Goal: Information Seeking & Learning: Learn about a topic

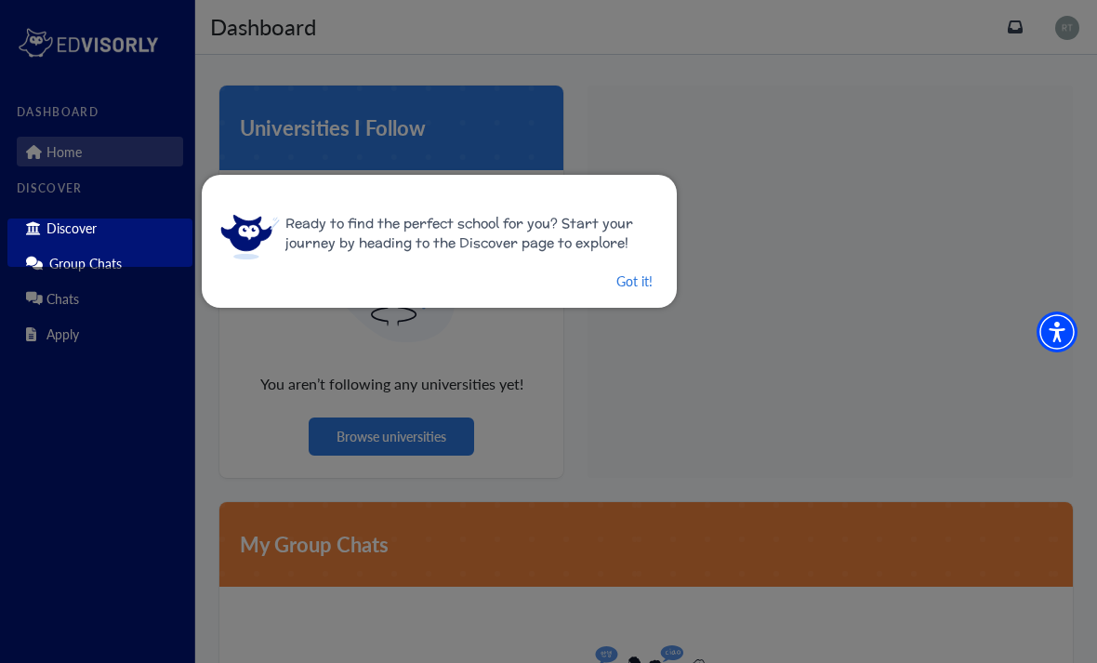
scroll to position [59, 0]
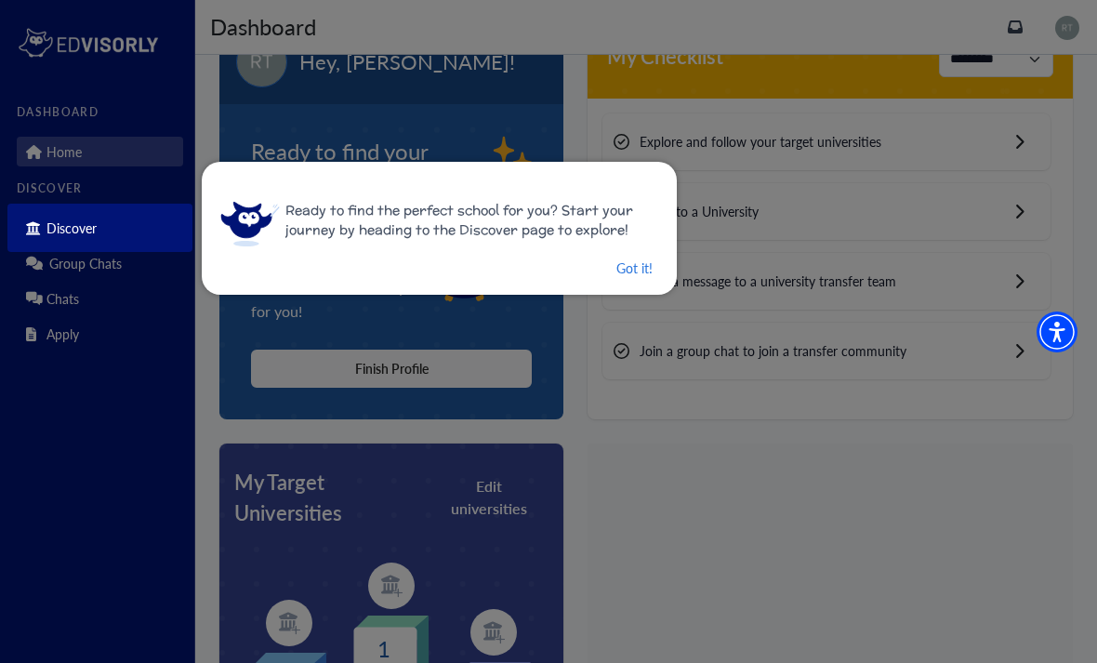
click at [641, 279] on button "Got it!" at bounding box center [634, 268] width 40 height 23
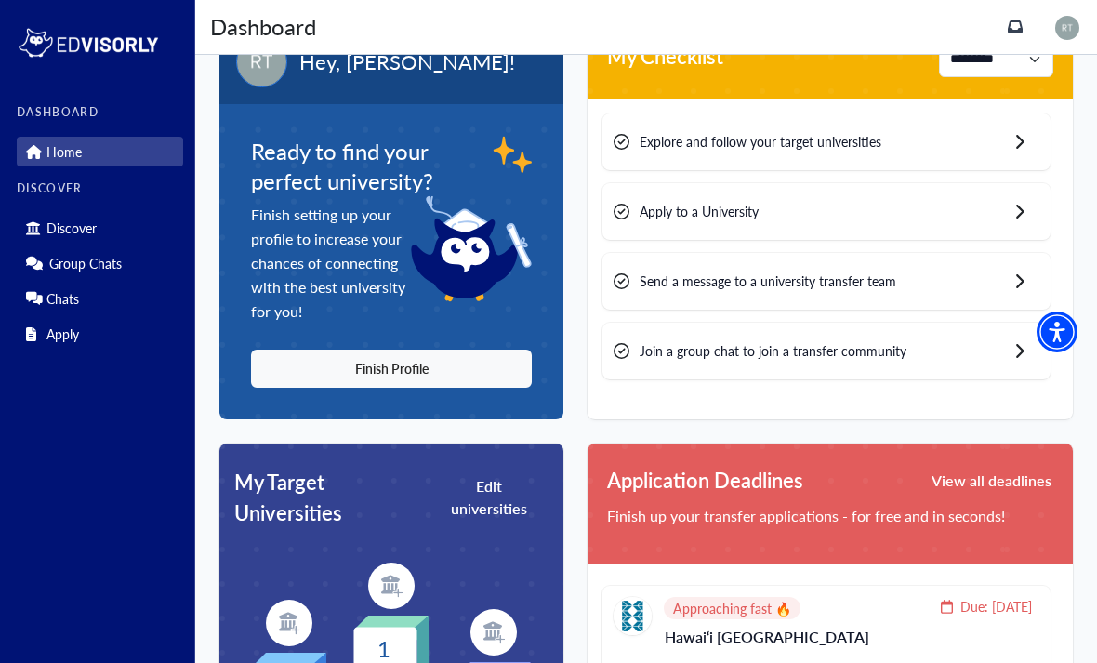
click at [480, 366] on button "Finish Profile" at bounding box center [391, 368] width 281 height 38
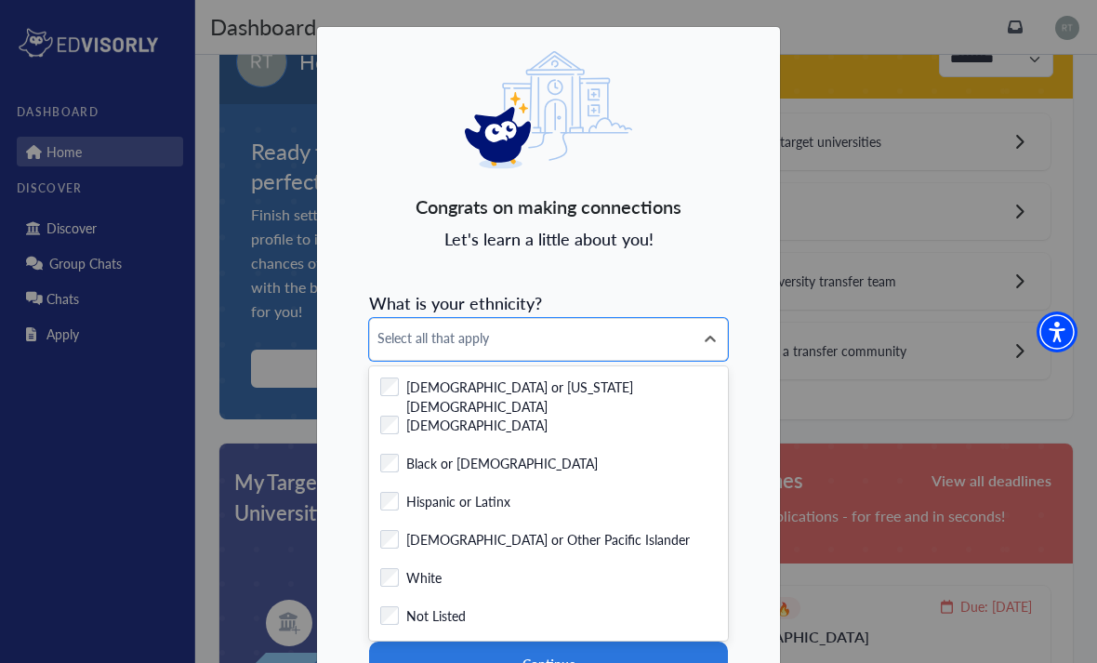
click at [527, 460] on label "Black or [DEMOGRAPHIC_DATA]" at bounding box center [501, 465] width 191 height 23
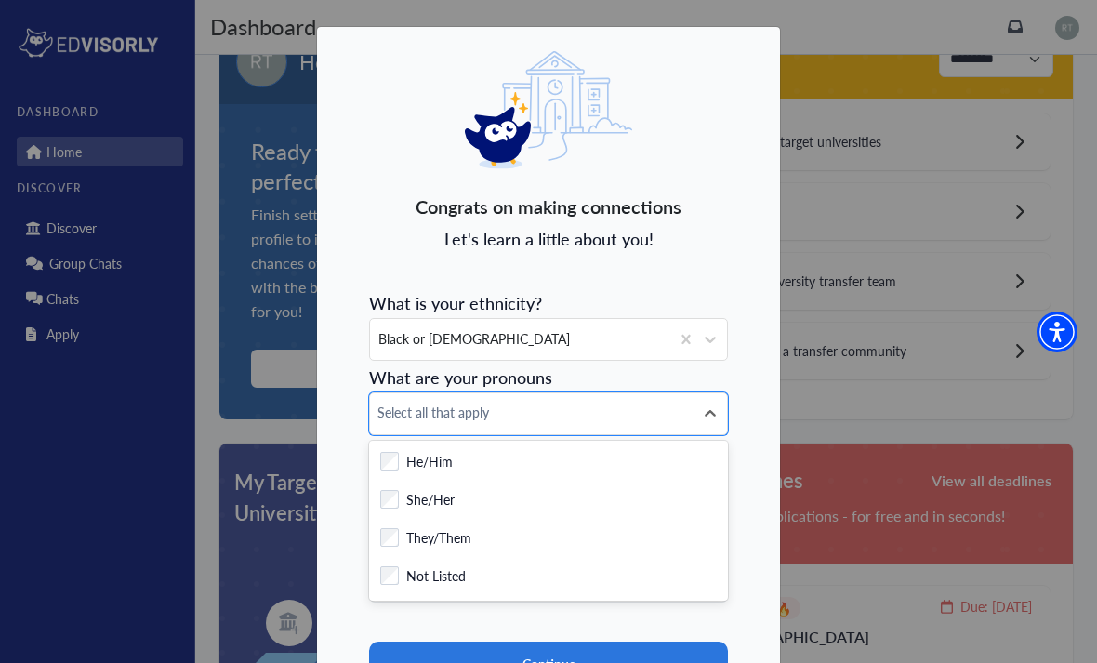
click at [525, 503] on div "Checkbox field She/Her" at bounding box center [548, 501] width 336 height 23
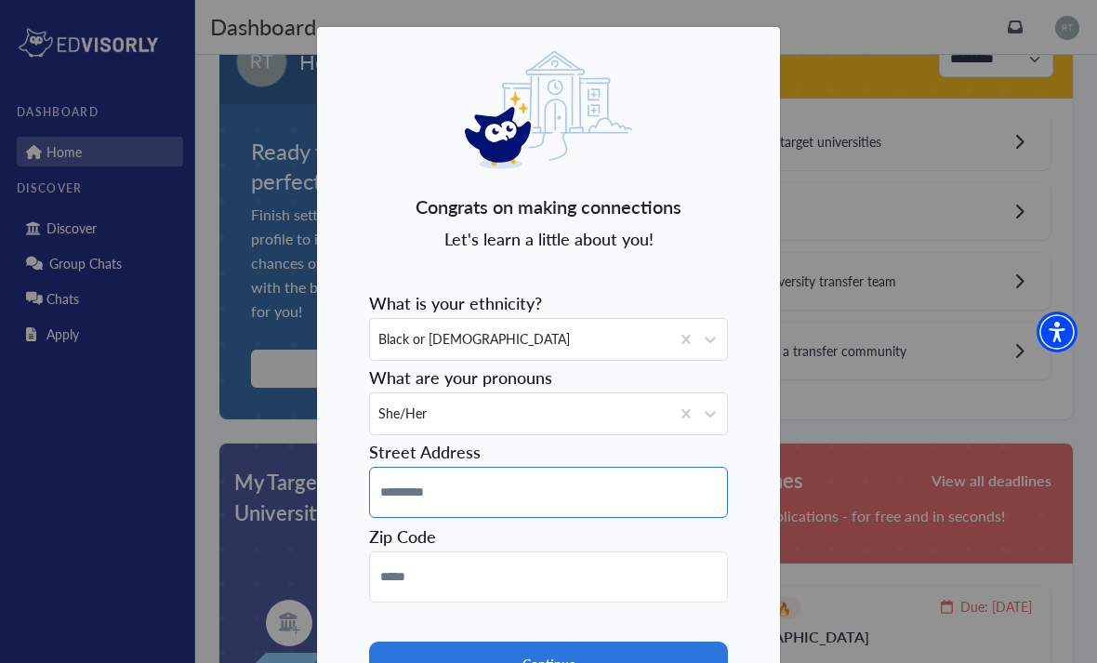
click at [560, 492] on input at bounding box center [548, 492] width 359 height 51
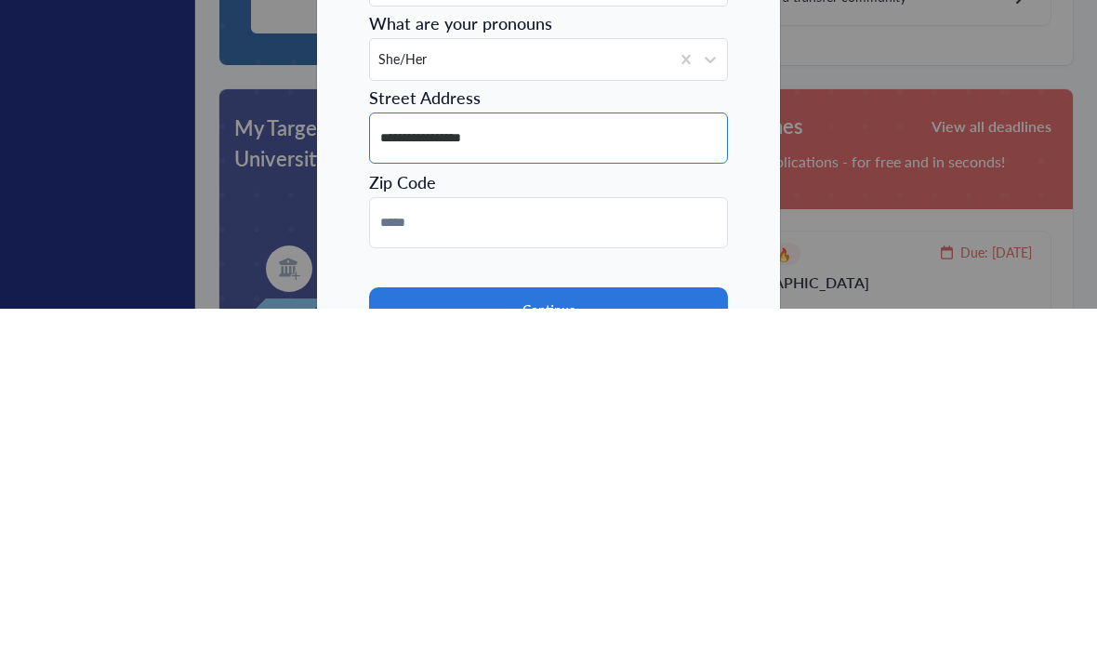
type input "**********"
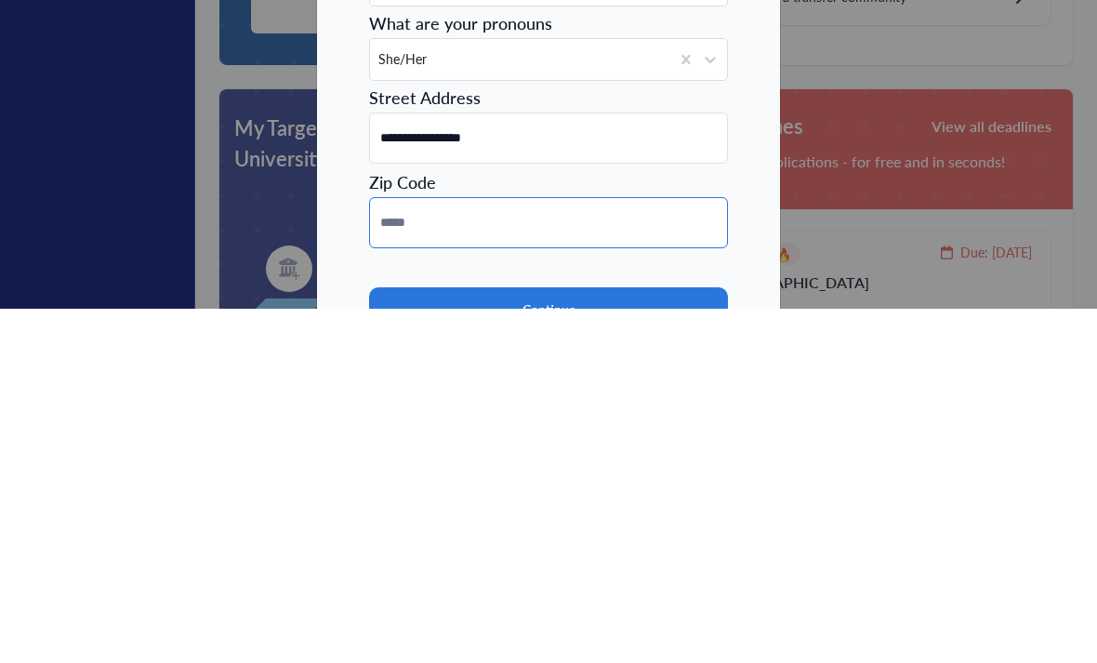
click at [542, 551] on input at bounding box center [548, 576] width 359 height 51
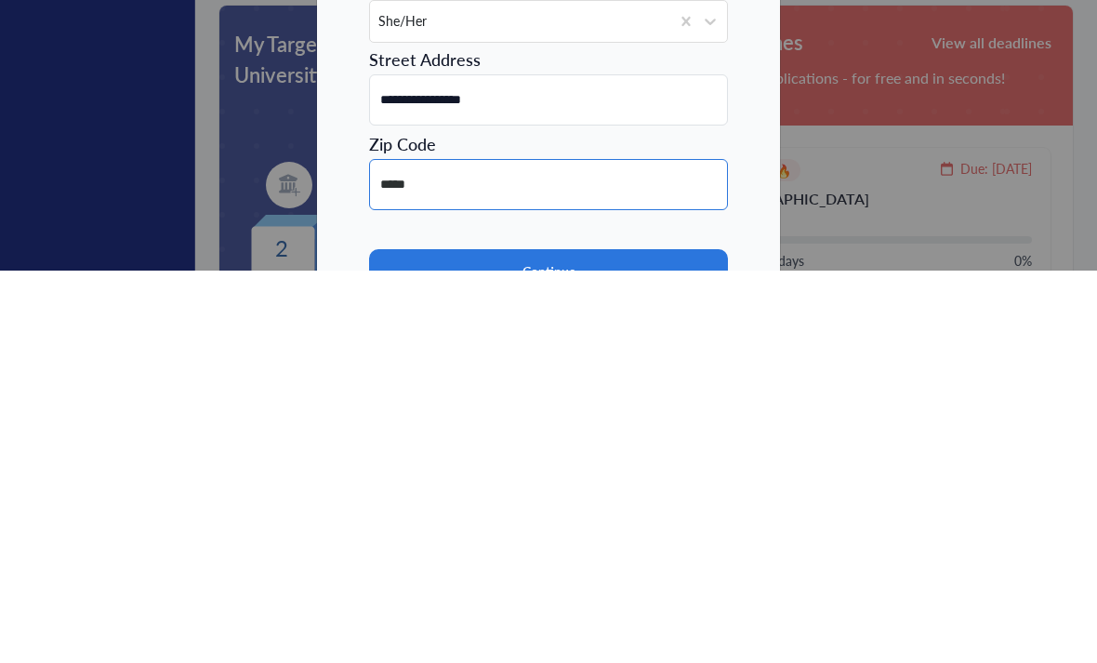
type input "*****"
click at [570, 641] on button "Continue" at bounding box center [548, 664] width 359 height 46
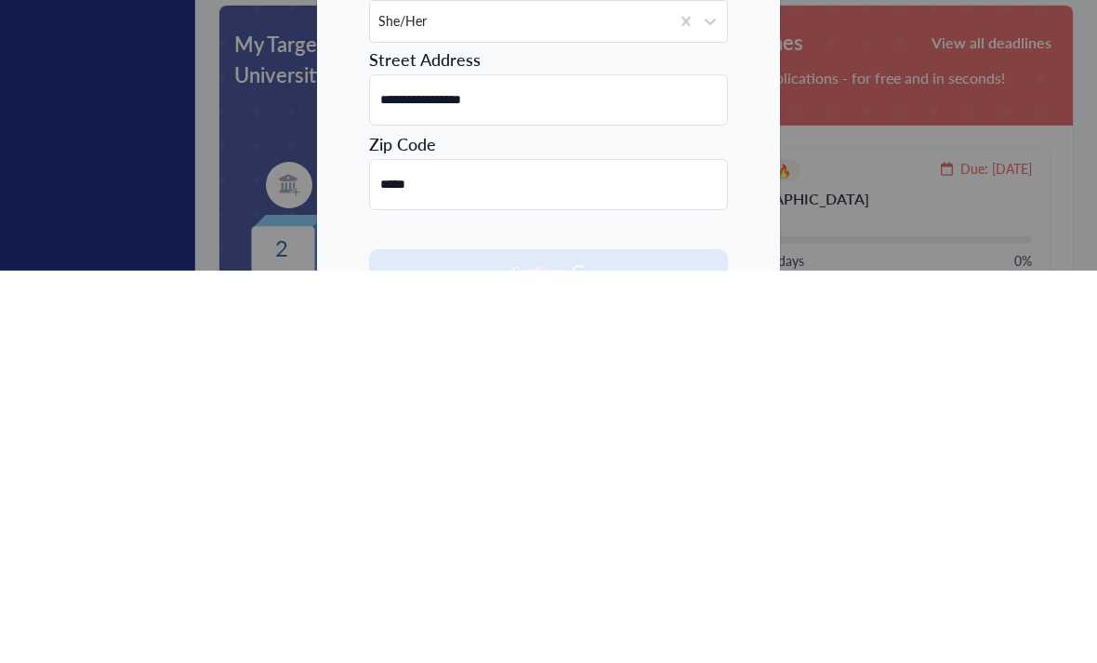
scroll to position [497, 0]
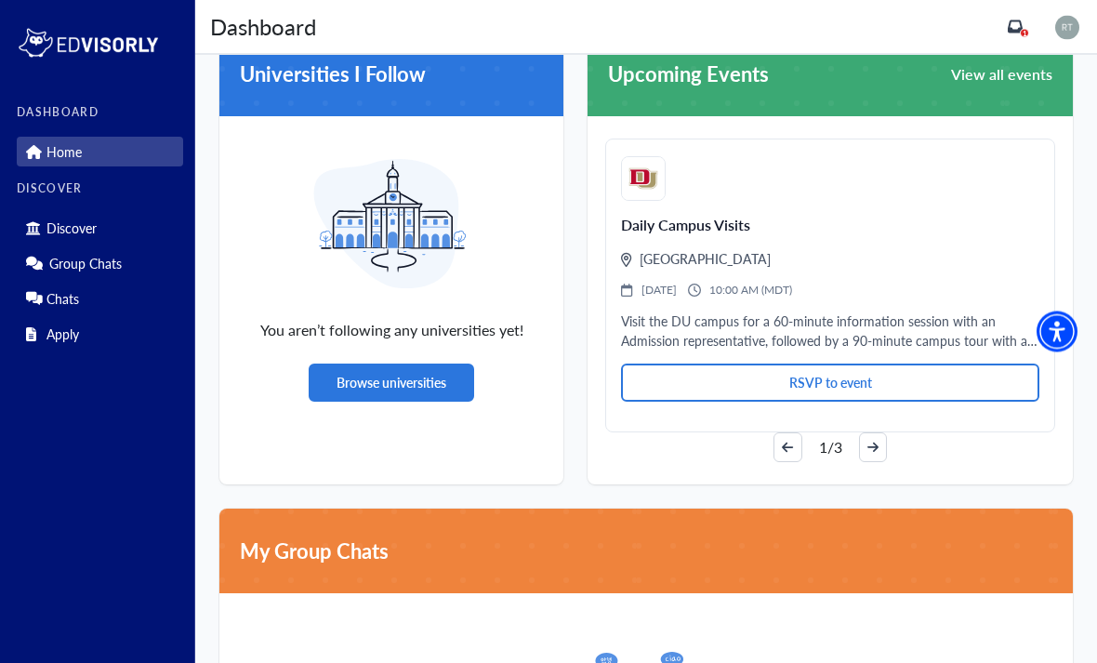
click at [879, 460] on button "arrow-right" at bounding box center [873, 448] width 28 height 30
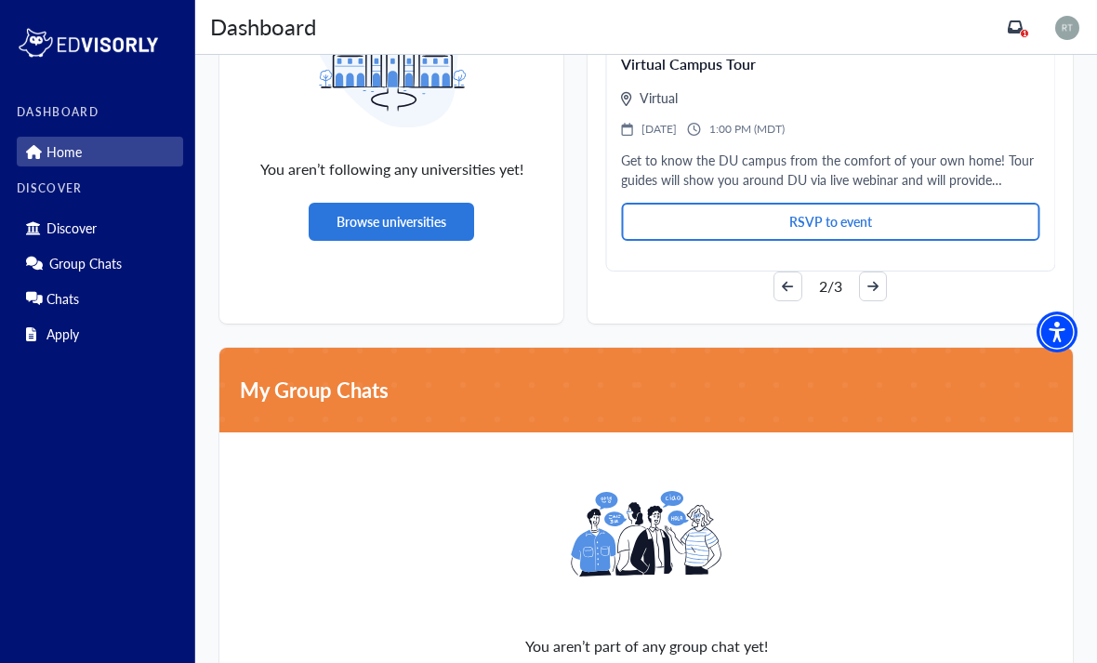
scroll to position [1356, 0]
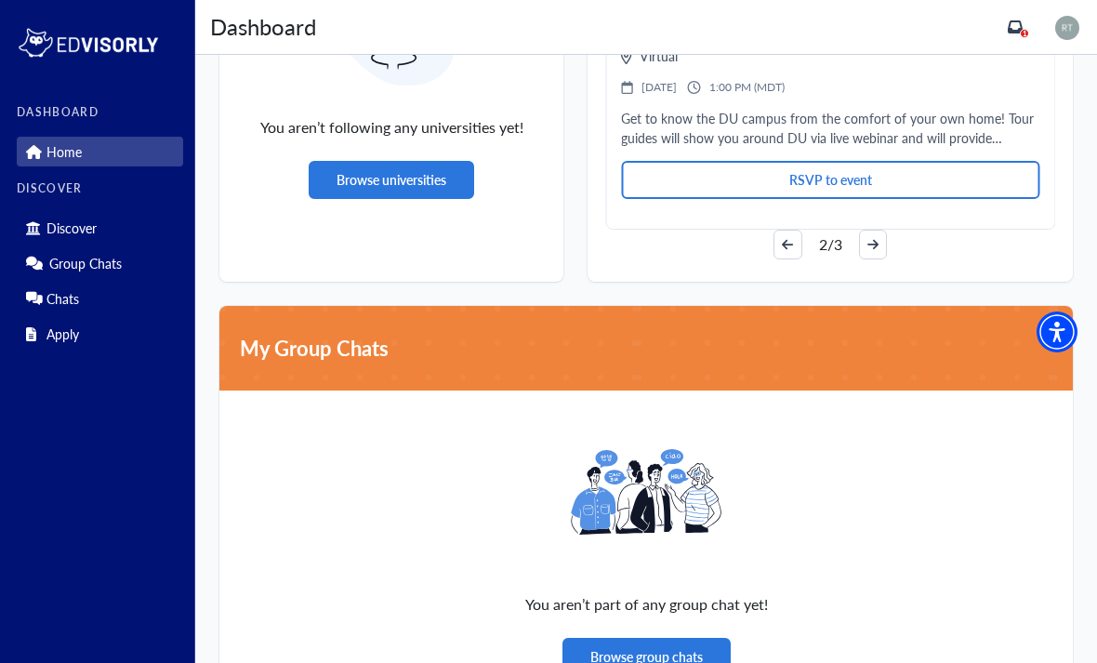
click at [685, 646] on button "Browse group chats" at bounding box center [646, 657] width 168 height 38
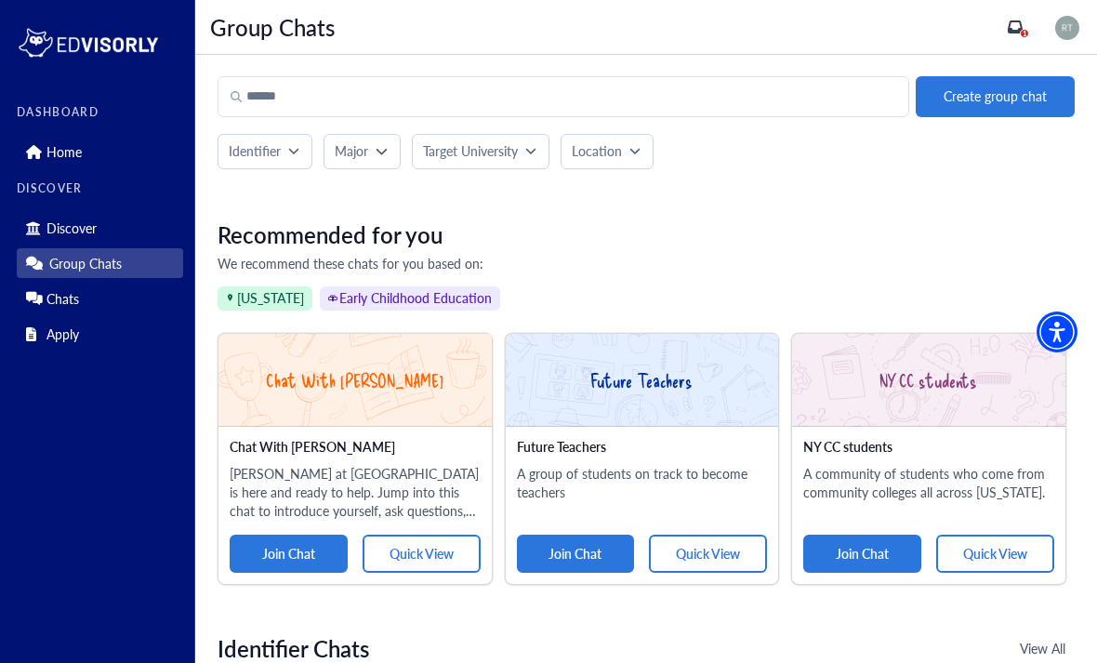
click at [370, 164] on button "Major" at bounding box center [361, 151] width 76 height 35
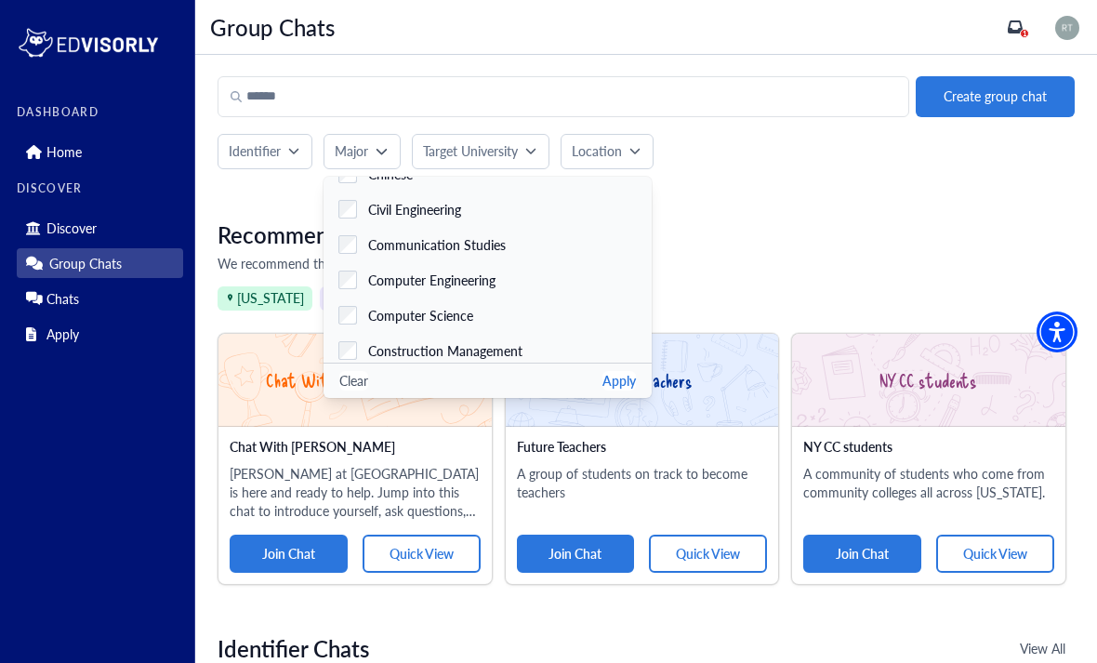
scroll to position [859, 0]
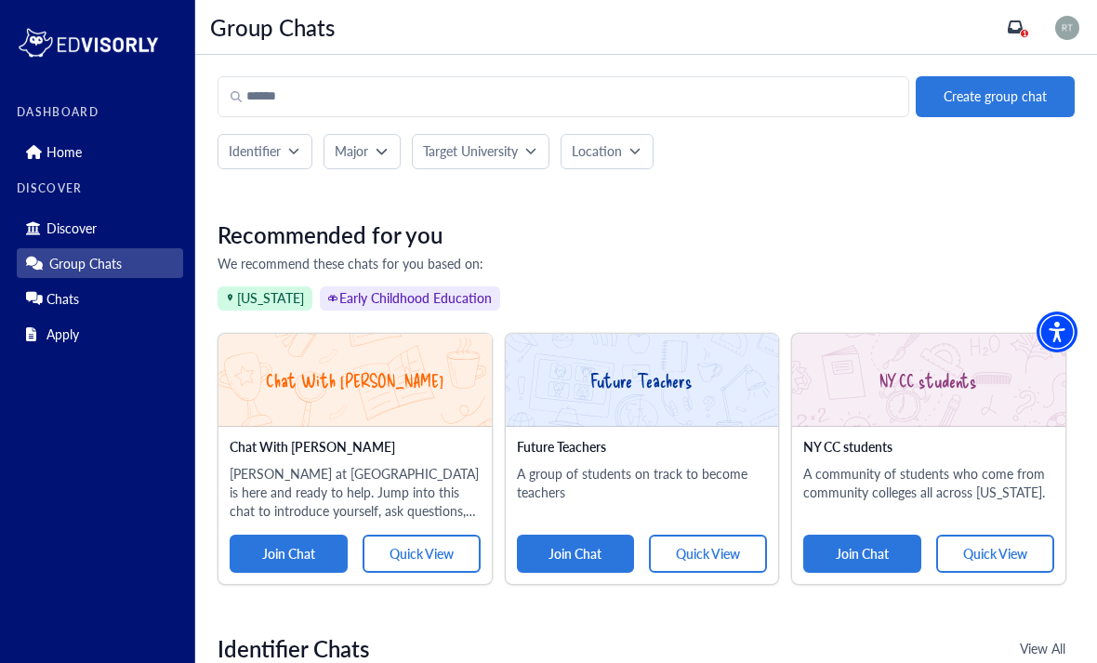
click at [847, 560] on button "Join Chat" at bounding box center [862, 553] width 118 height 38
click at [1005, 556] on button "Go to Chat" at bounding box center [995, 553] width 118 height 38
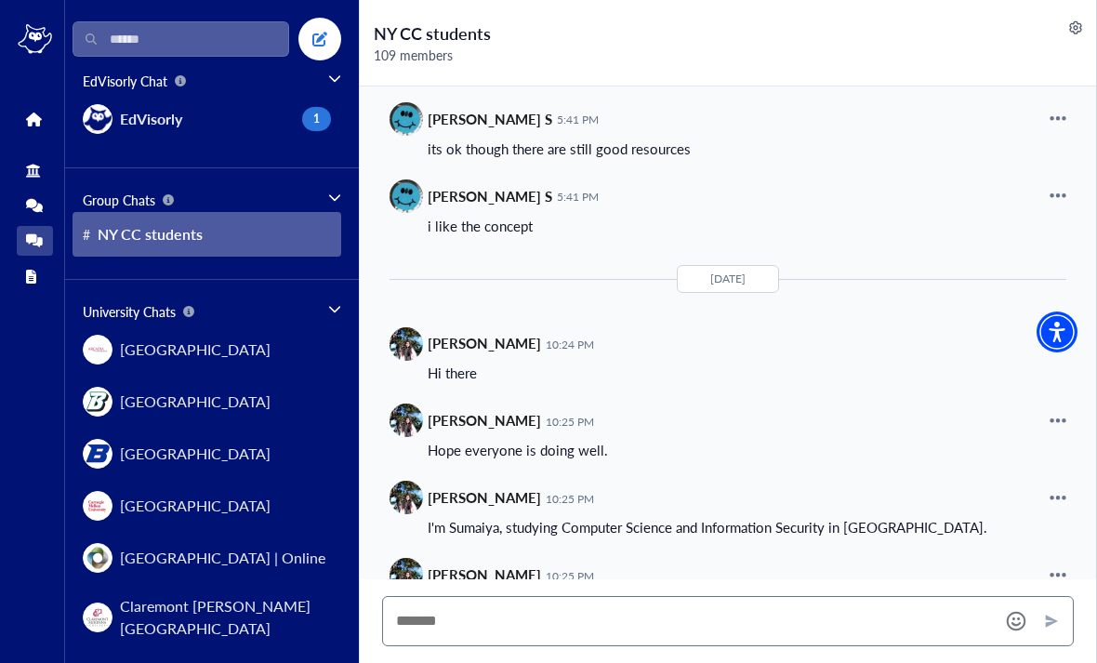
click at [38, 207] on icon at bounding box center [34, 205] width 17 height 13
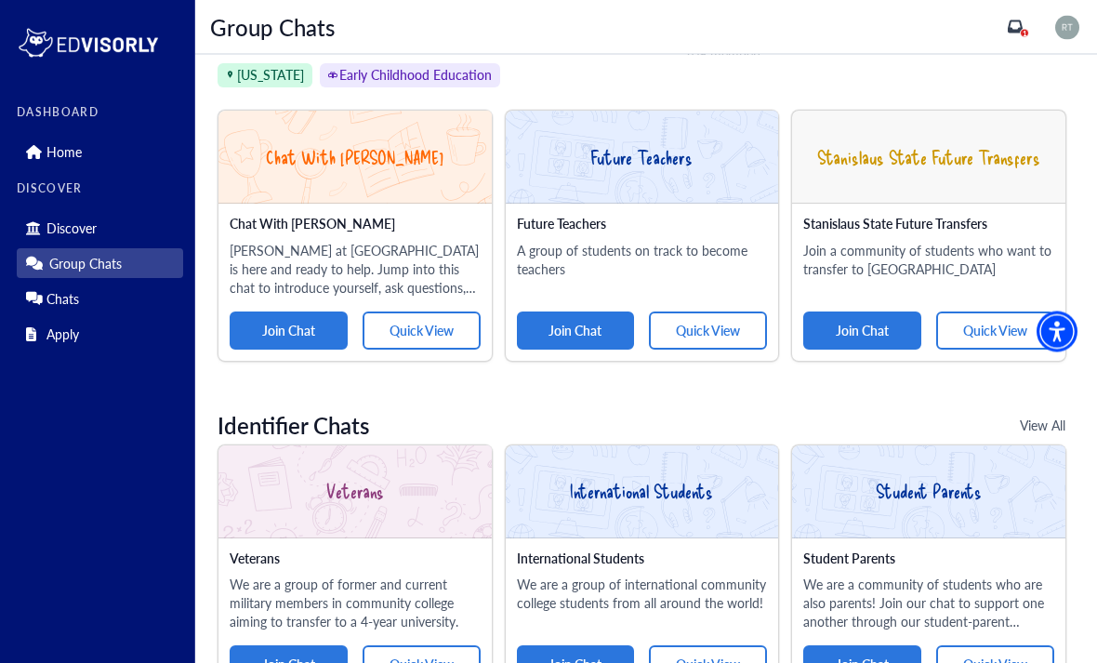
scroll to position [223, 0]
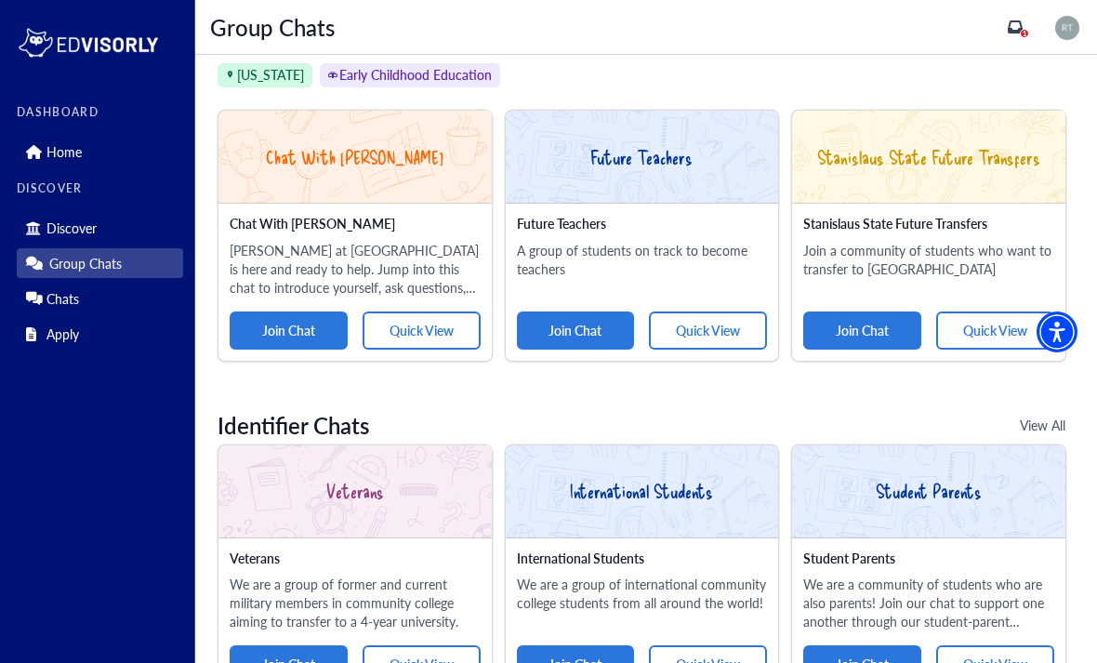
click at [742, 335] on button "Quick View" at bounding box center [708, 330] width 118 height 38
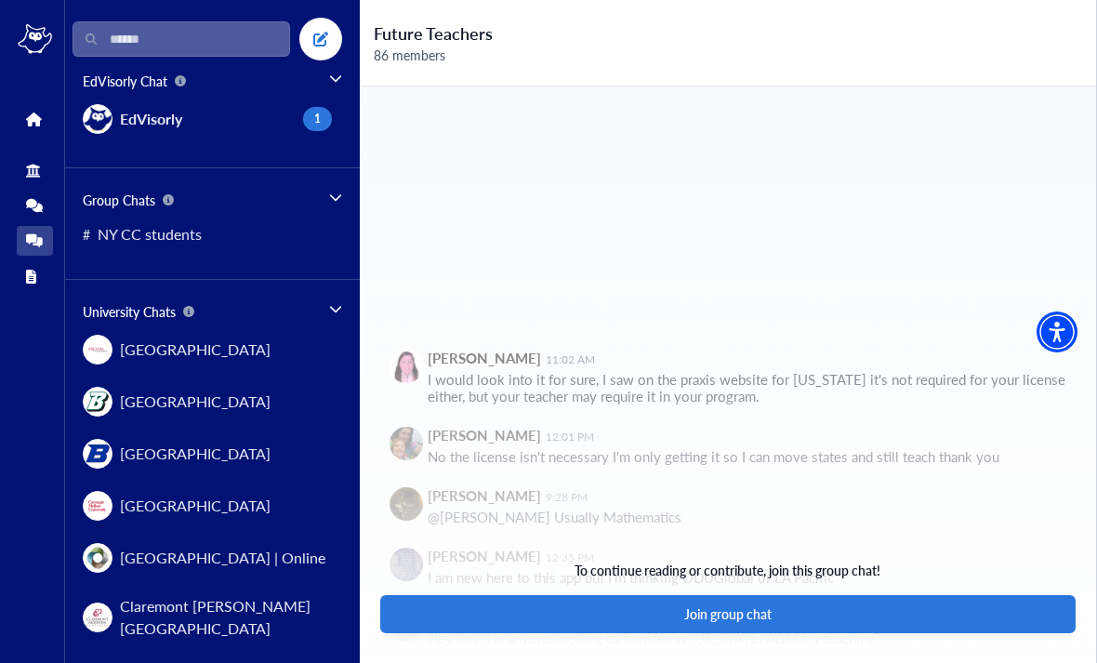
click at [912, 633] on button "Join group chat" at bounding box center [727, 614] width 695 height 38
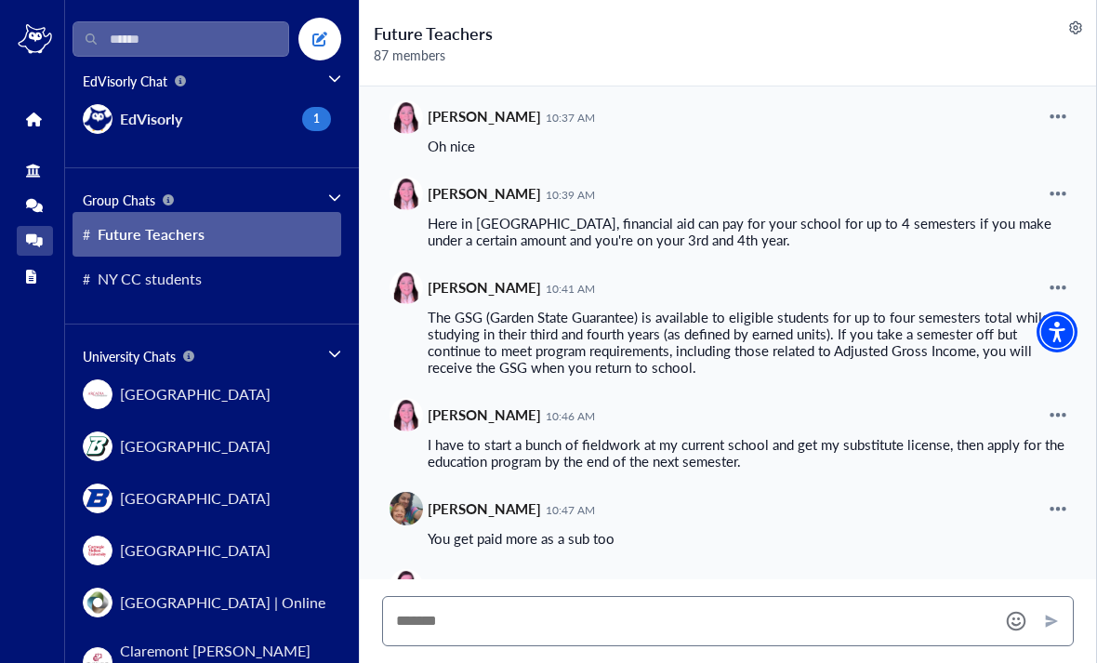
scroll to position [1639, 0]
click at [30, 160] on link "Discover" at bounding box center [35, 170] width 36 height 30
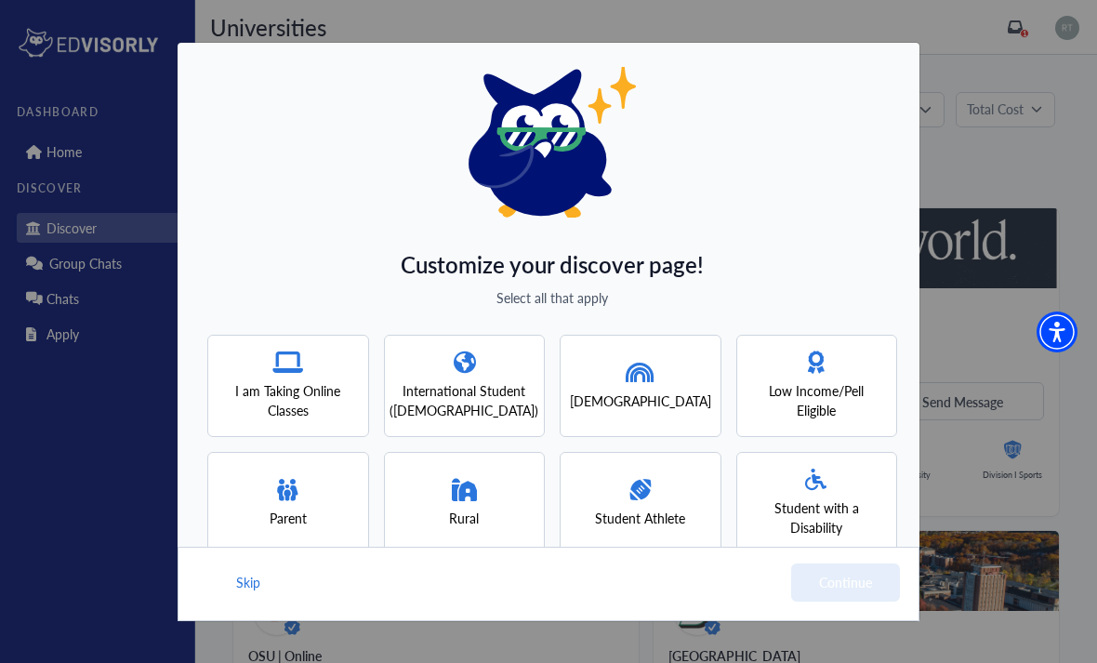
scroll to position [121, 0]
click at [852, 402] on span "Low Income/Pell Eligible" at bounding box center [817, 402] width 128 height 39
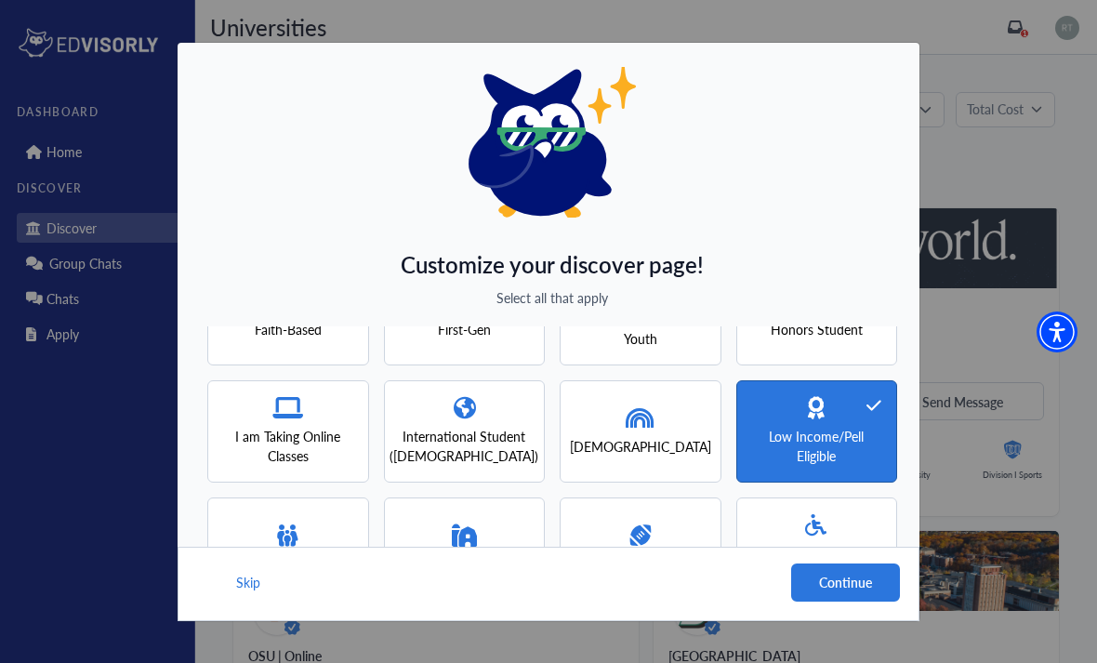
scroll to position [66, 0]
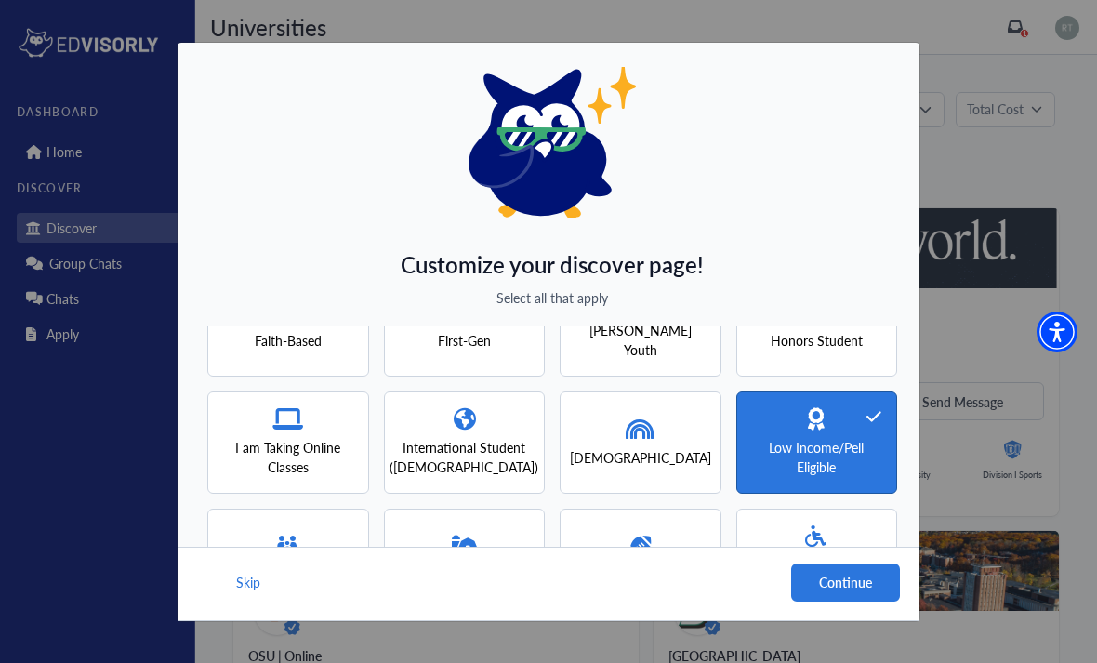
click at [329, 450] on span "I am Taking Online Classes" at bounding box center [288, 457] width 128 height 39
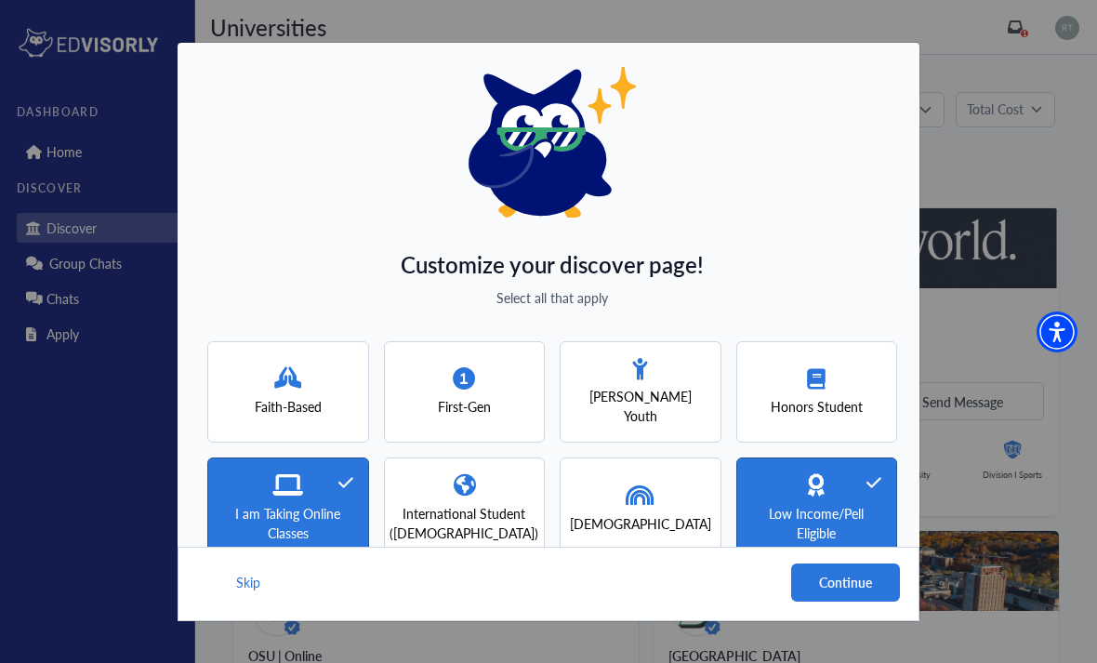
scroll to position [0, 0]
click at [849, 601] on button "Continue" at bounding box center [845, 582] width 109 height 38
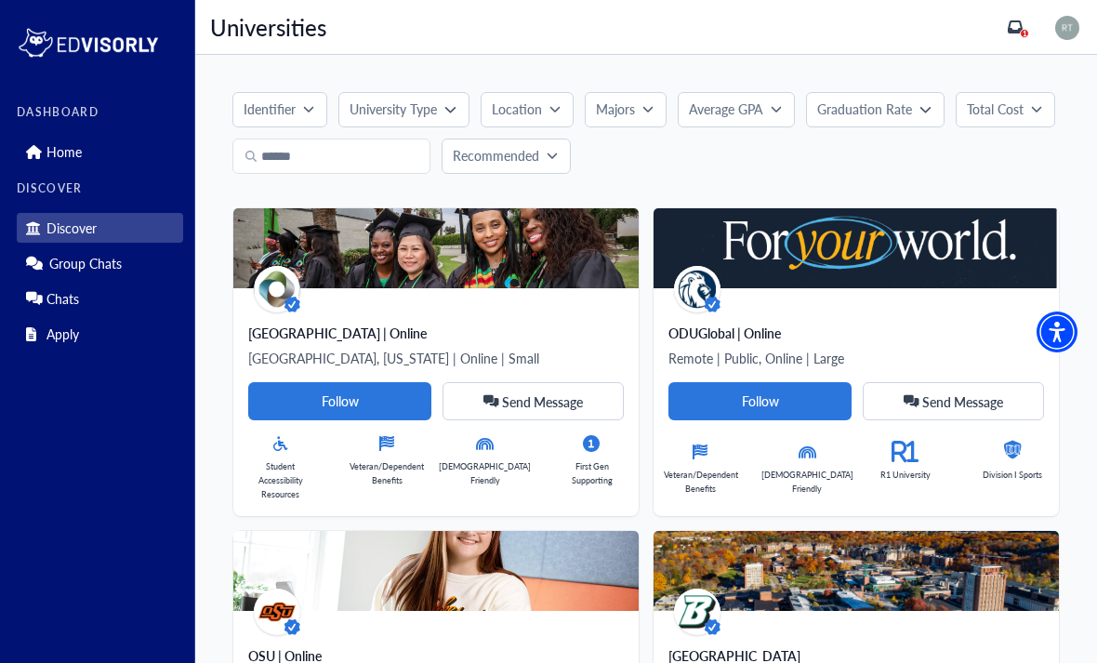
click at [663, 99] on button "Majors" at bounding box center [626, 109] width 82 height 35
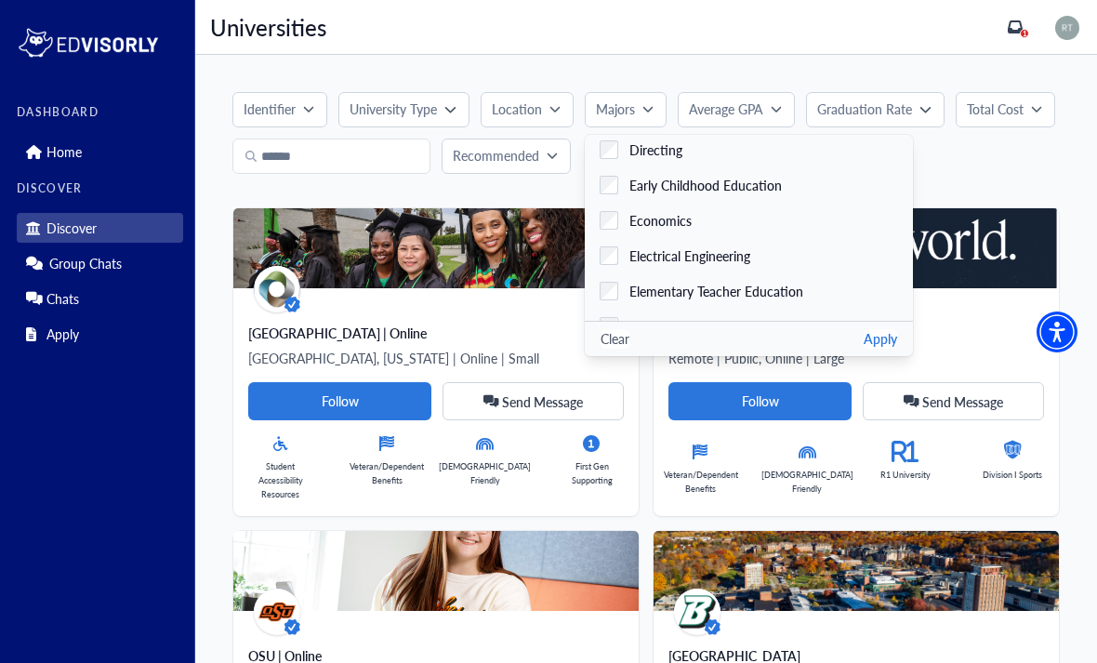
scroll to position [1238, 0]
click at [754, 289] on span "Elementary Teacher Education" at bounding box center [716, 293] width 174 height 20
click at [863, 336] on button "Apply" at bounding box center [879, 339] width 33 height 20
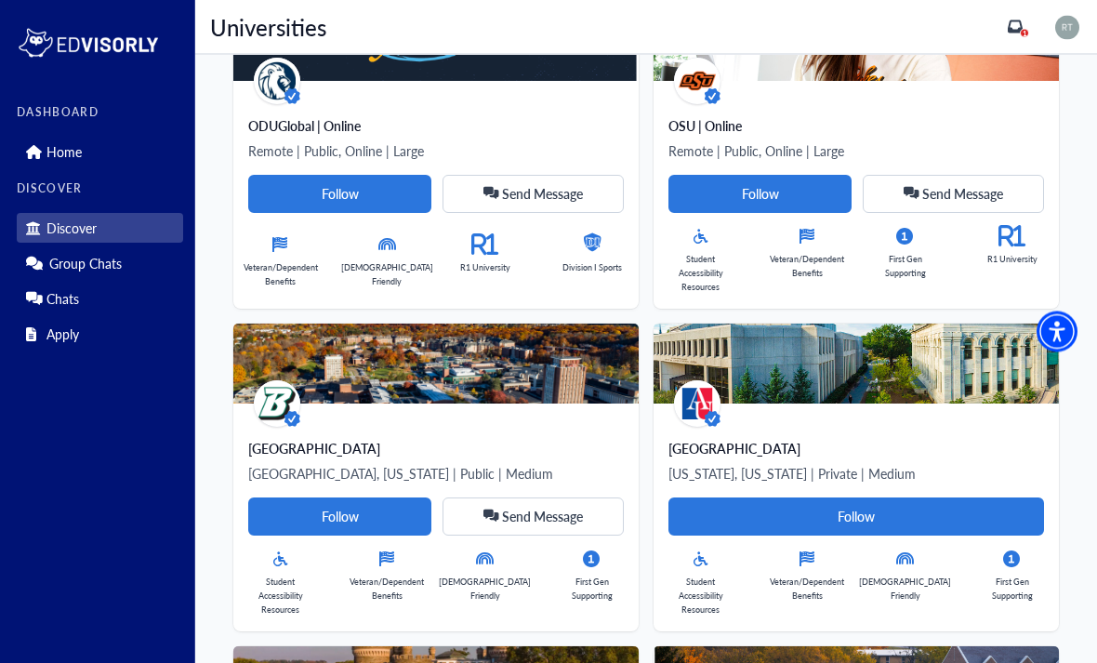
scroll to position [0, 0]
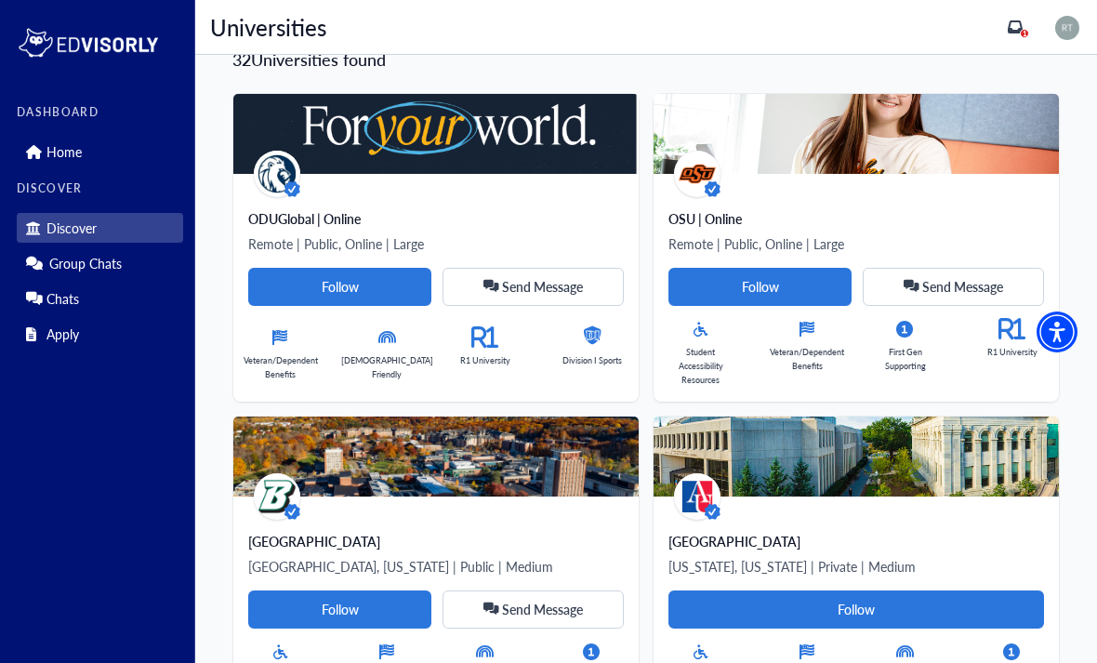
click at [547, 496] on div "[GEOGRAPHIC_DATA] [GEOGRAPHIC_DATA], [US_STATE] | Public | Medium Follow Send M…" at bounding box center [435, 610] width 405 height 228
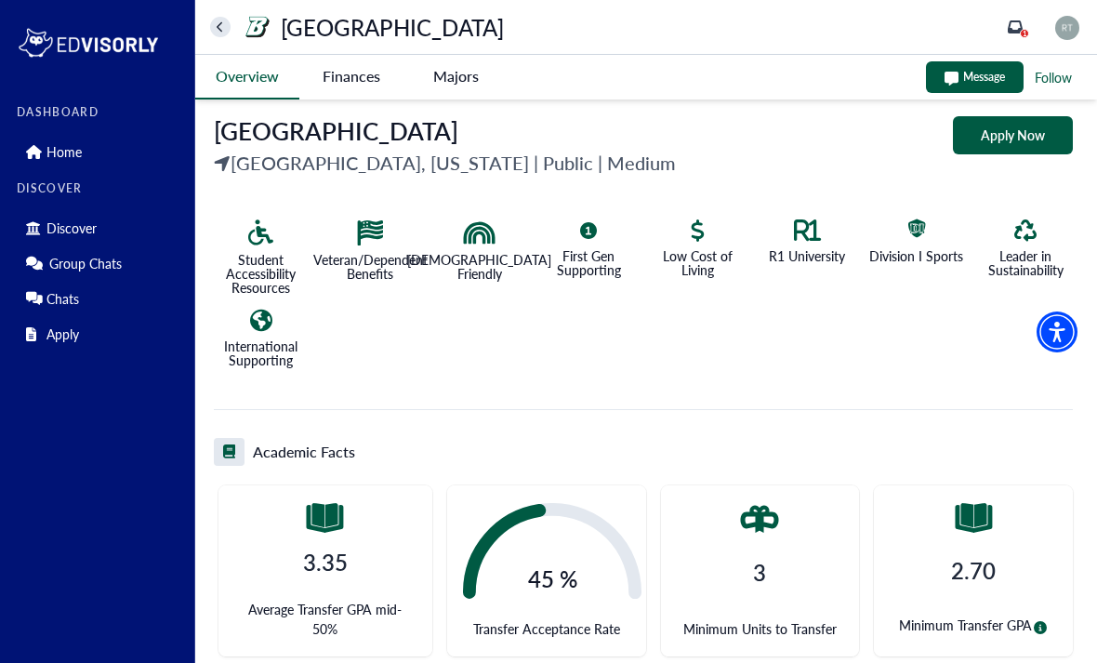
scroll to position [331, 0]
click at [705, 237] on div "Low Cost of Living" at bounding box center [691, 250] width 110 height 90
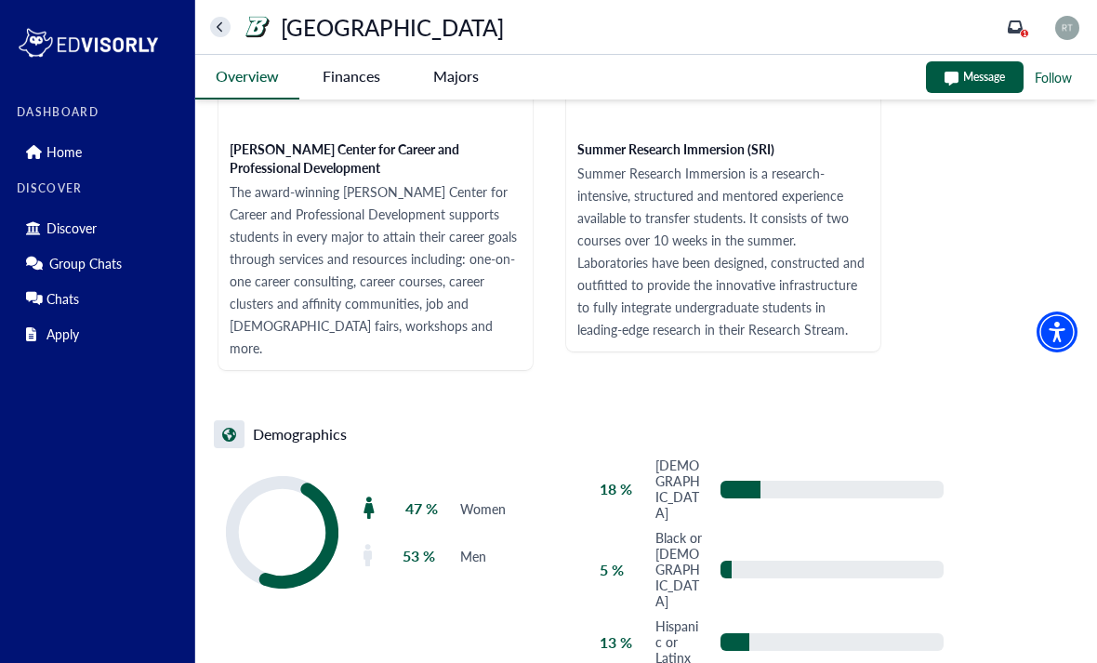
scroll to position [3589, 0]
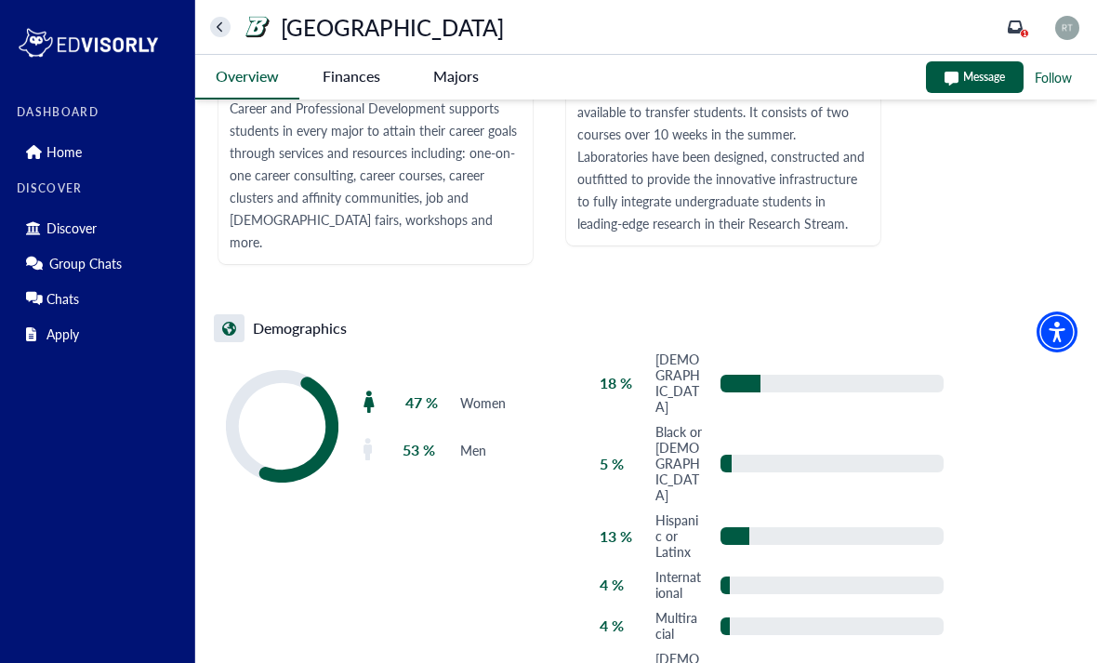
click at [886, 342] on div "18 % [DEMOGRAPHIC_DATA] 5 % [DEMOGRAPHIC_DATA] or [DEMOGRAPHIC_DATA] 13 % [DEMO…" at bounding box center [758, 583] width 369 height 482
click at [852, 342] on div "18 % [DEMOGRAPHIC_DATA] 5 % [DEMOGRAPHIC_DATA] or [DEMOGRAPHIC_DATA] 13 % [DEMO…" at bounding box center [758, 583] width 369 height 482
click at [283, 377] on icon "0" at bounding box center [282, 426] width 112 height 112
click at [59, 155] on p "Home" at bounding box center [63, 152] width 35 height 16
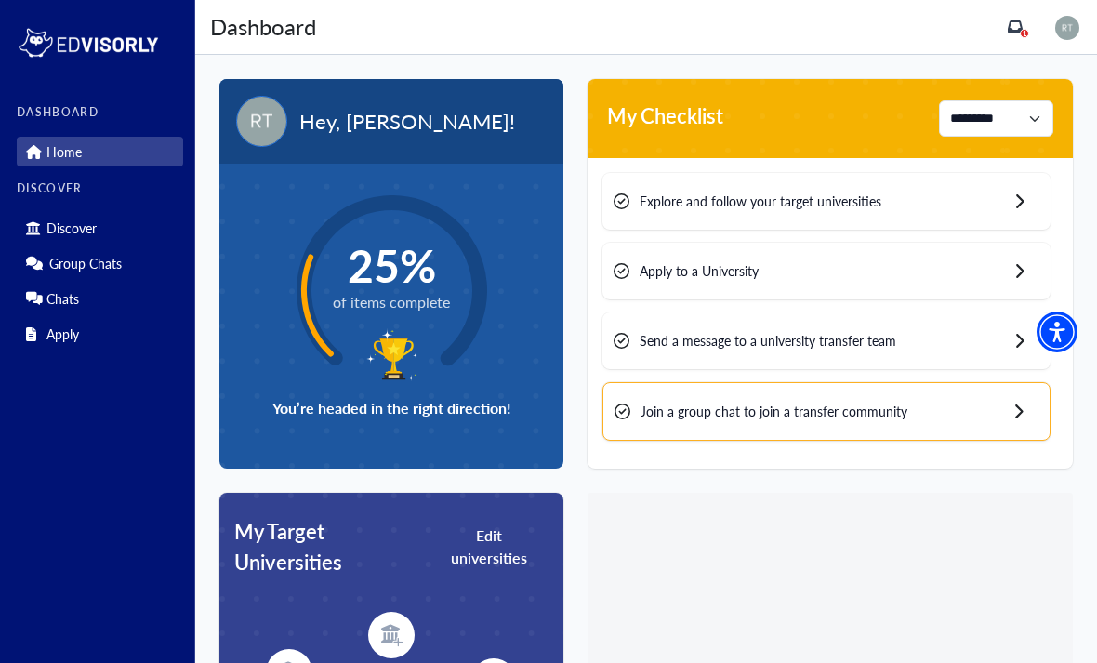
click at [71, 240] on link "Discover" at bounding box center [100, 228] width 166 height 30
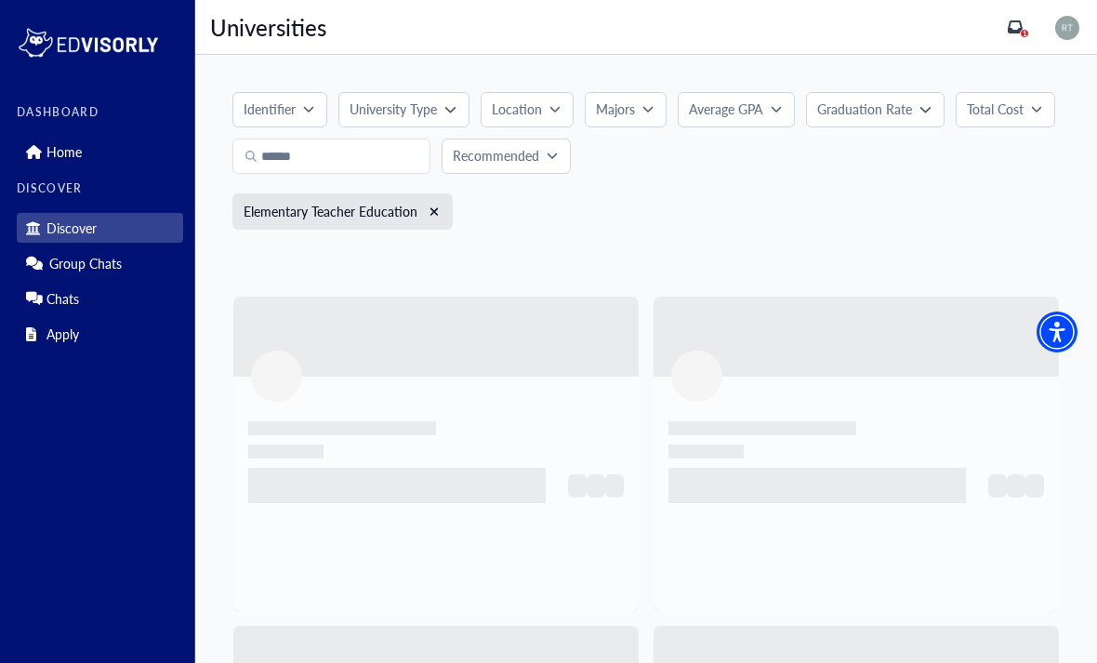
click at [543, 99] on div "Location" at bounding box center [521, 109] width 58 height 20
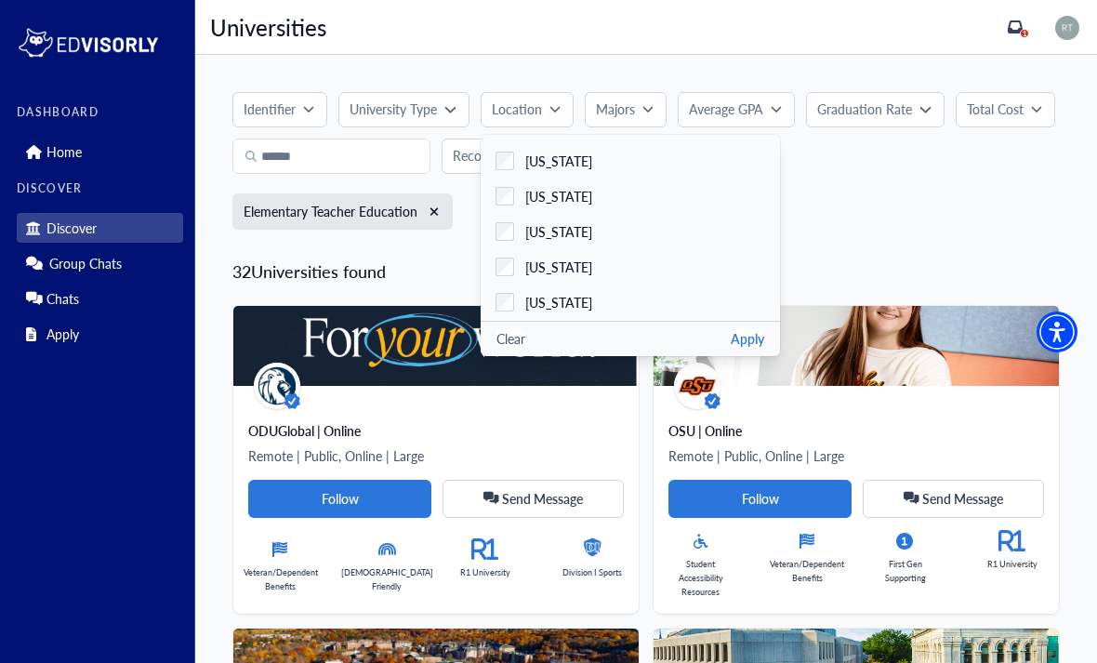
scroll to position [989, 0]
click at [583, 292] on label "[US_STATE]" at bounding box center [629, 293] width 299 height 35
click at [749, 344] on button "Apply" at bounding box center [747, 339] width 33 height 20
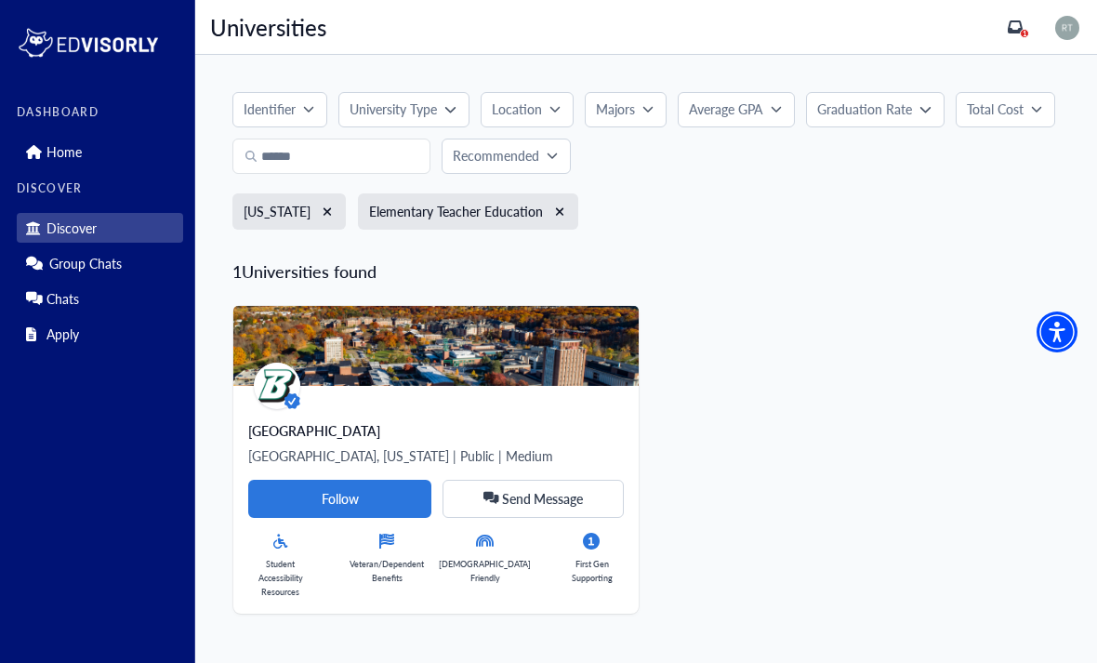
click at [989, 125] on button "Total Cost" at bounding box center [1004, 109] width 99 height 35
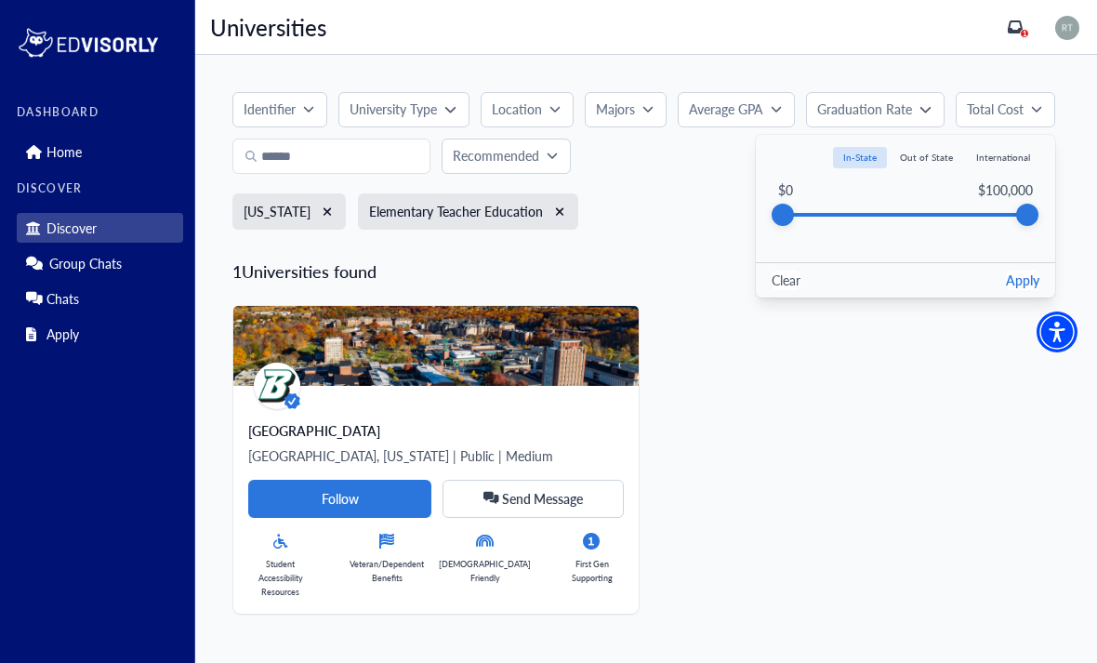
scroll to position [29, 0]
click at [1011, 270] on button "Apply" at bounding box center [1022, 280] width 33 height 20
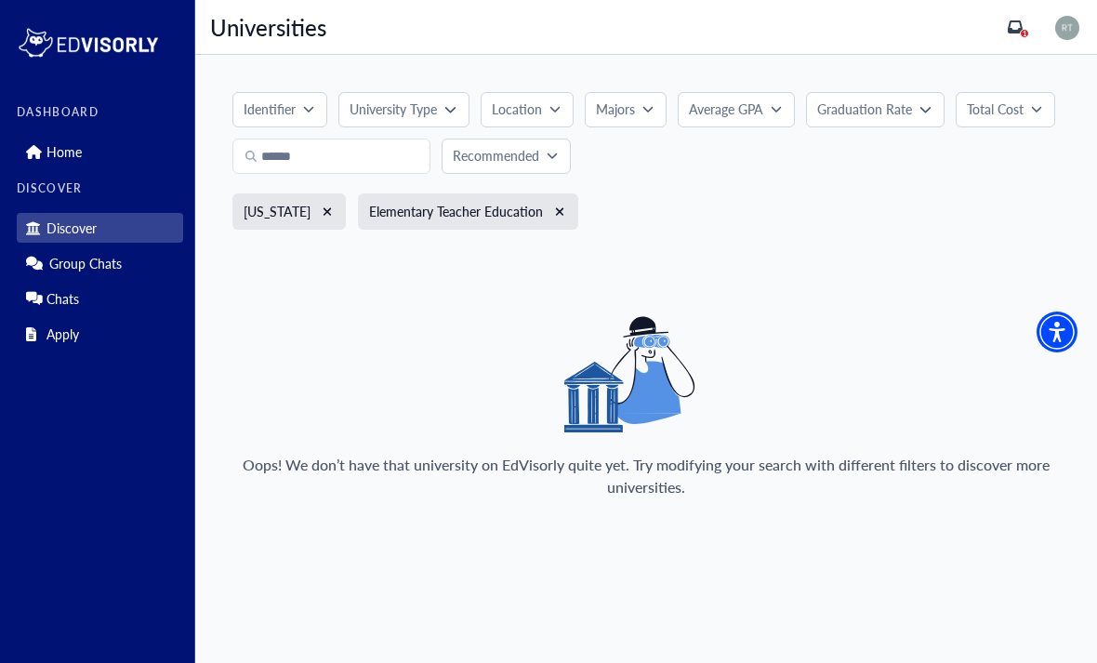
click at [1002, 93] on button "Total Cost" at bounding box center [1004, 109] width 99 height 35
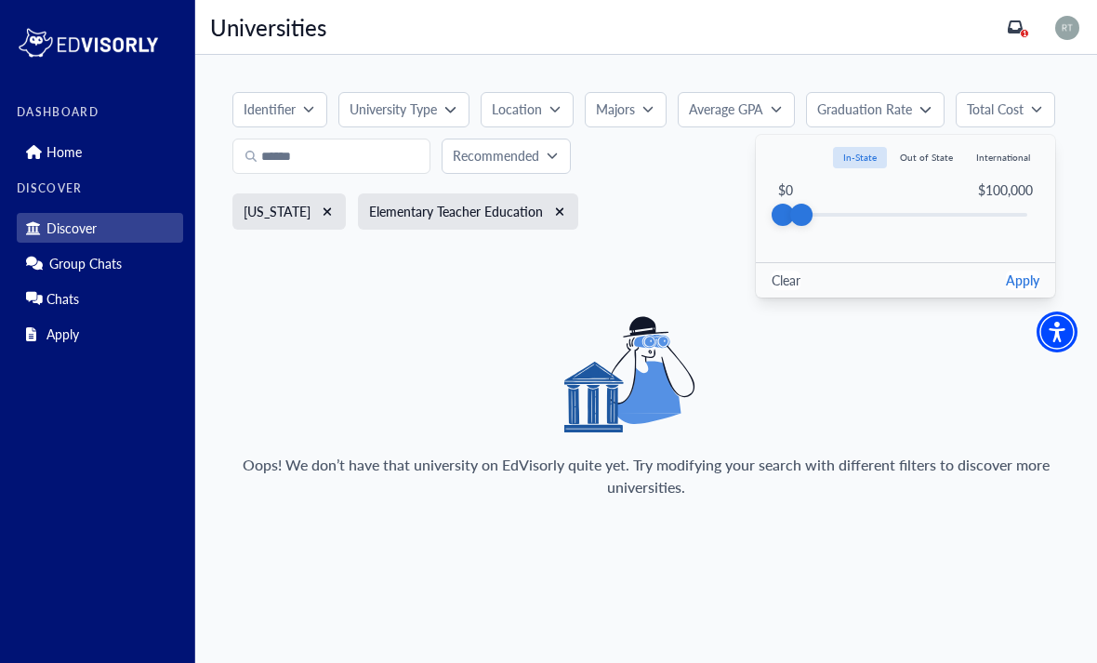
click at [1015, 270] on button "Apply" at bounding box center [1022, 280] width 33 height 20
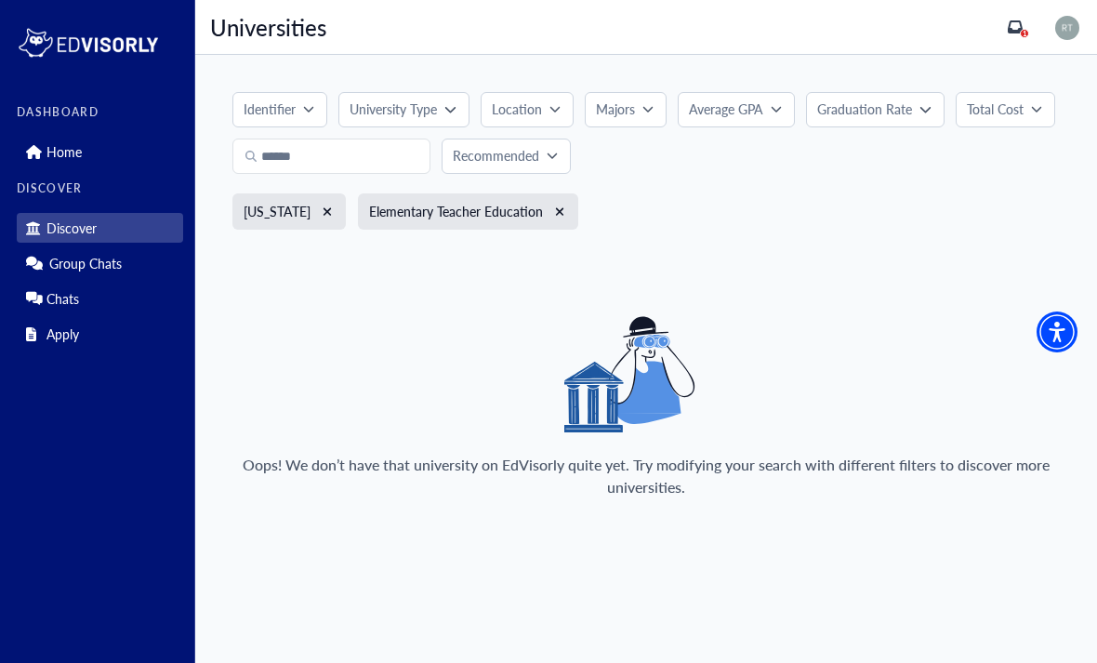
click at [257, 99] on p "Identifier" at bounding box center [270, 109] width 52 height 20
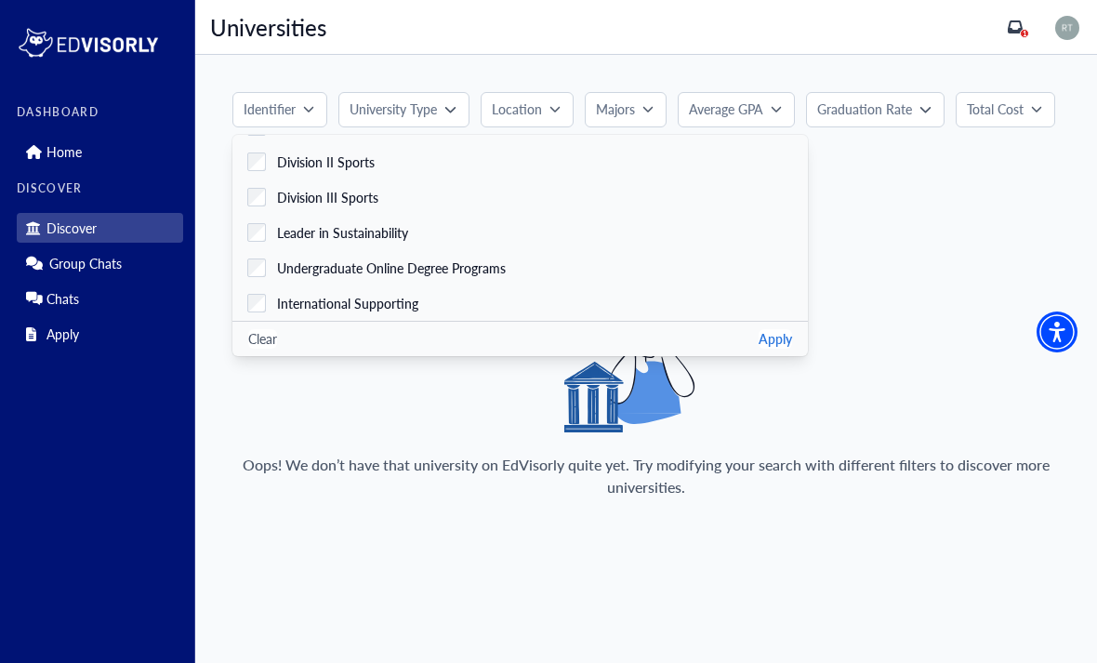
scroll to position [732, 0]
click at [758, 329] on button "Apply" at bounding box center [774, 339] width 33 height 20
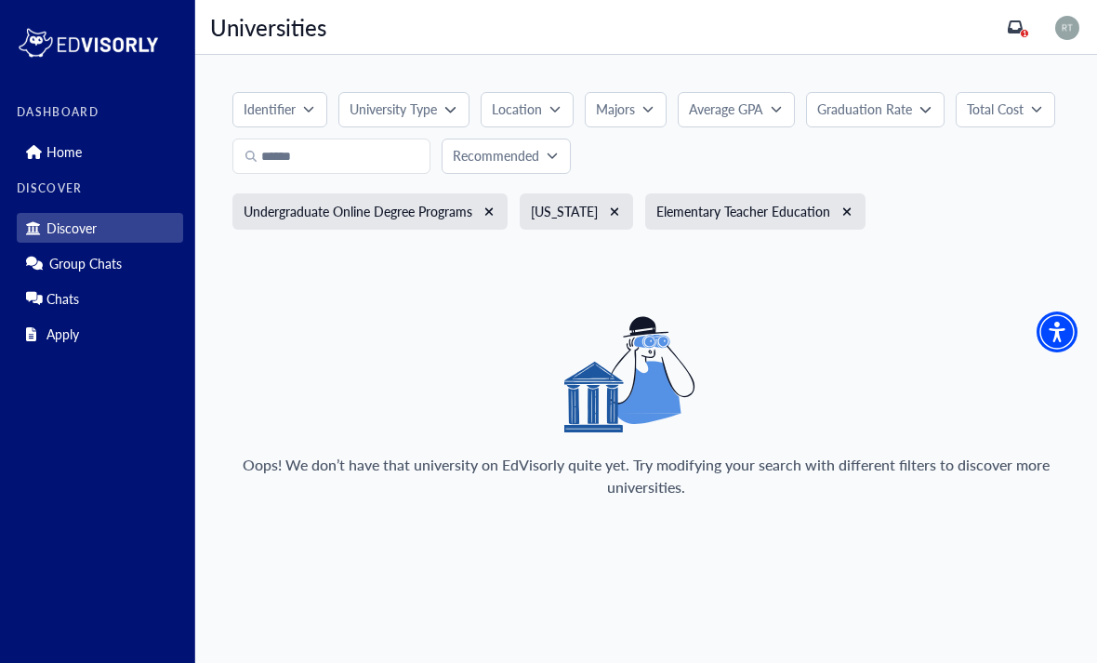
click at [1034, 103] on icon "button" at bounding box center [1036, 108] width 11 height 11
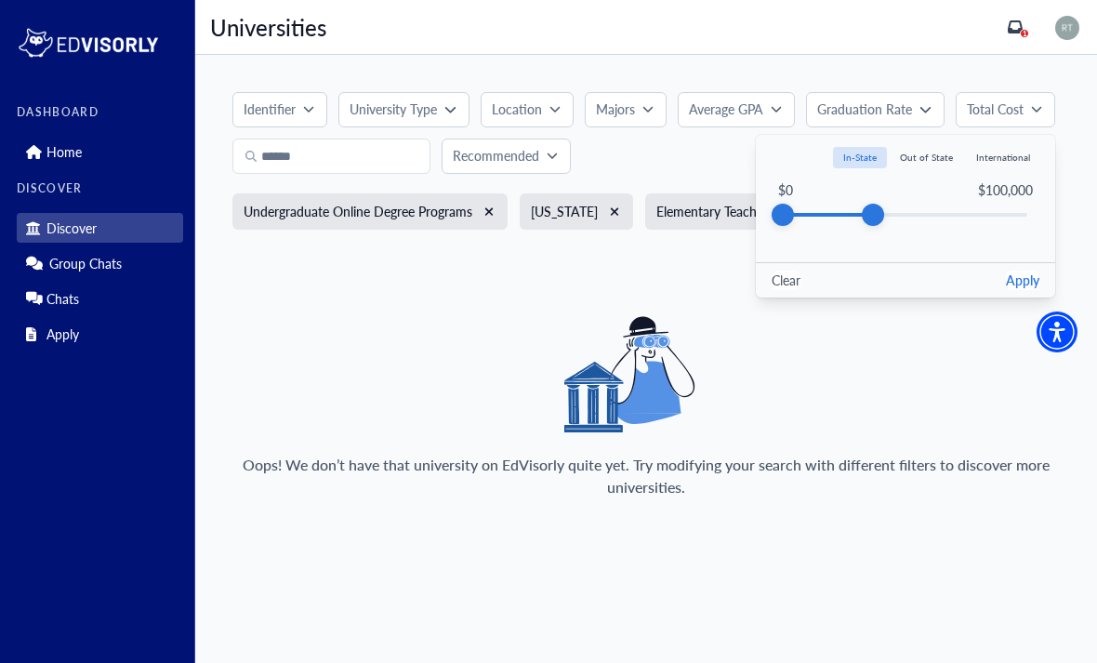
click at [1033, 270] on button "Apply" at bounding box center [1022, 280] width 33 height 20
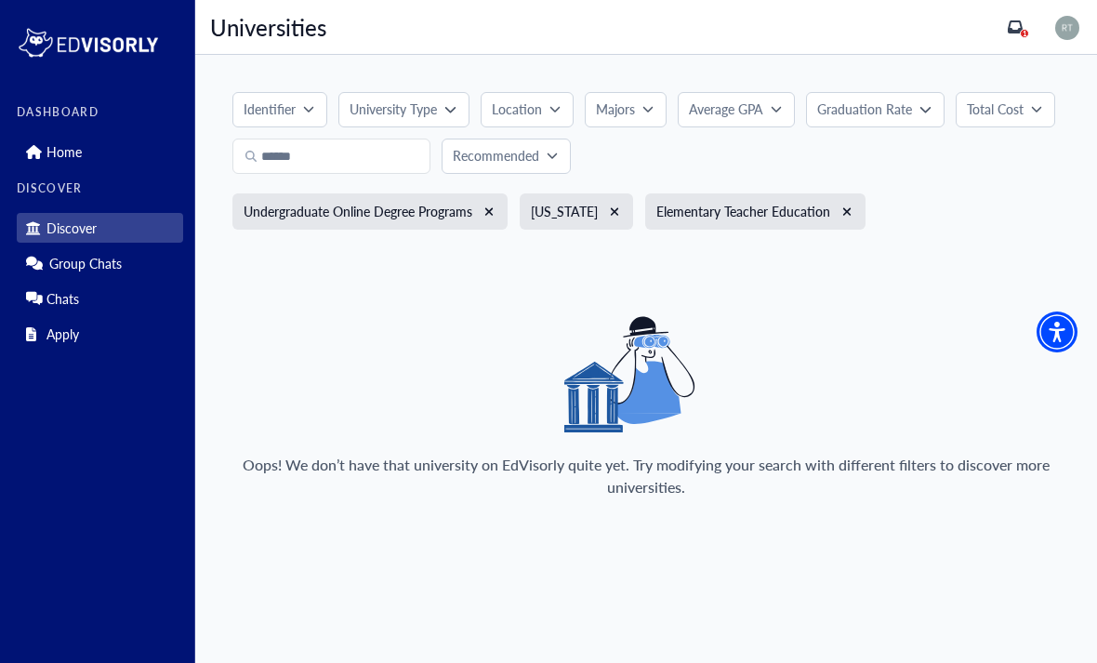
click at [562, 138] on button "Recommended" at bounding box center [505, 155] width 129 height 35
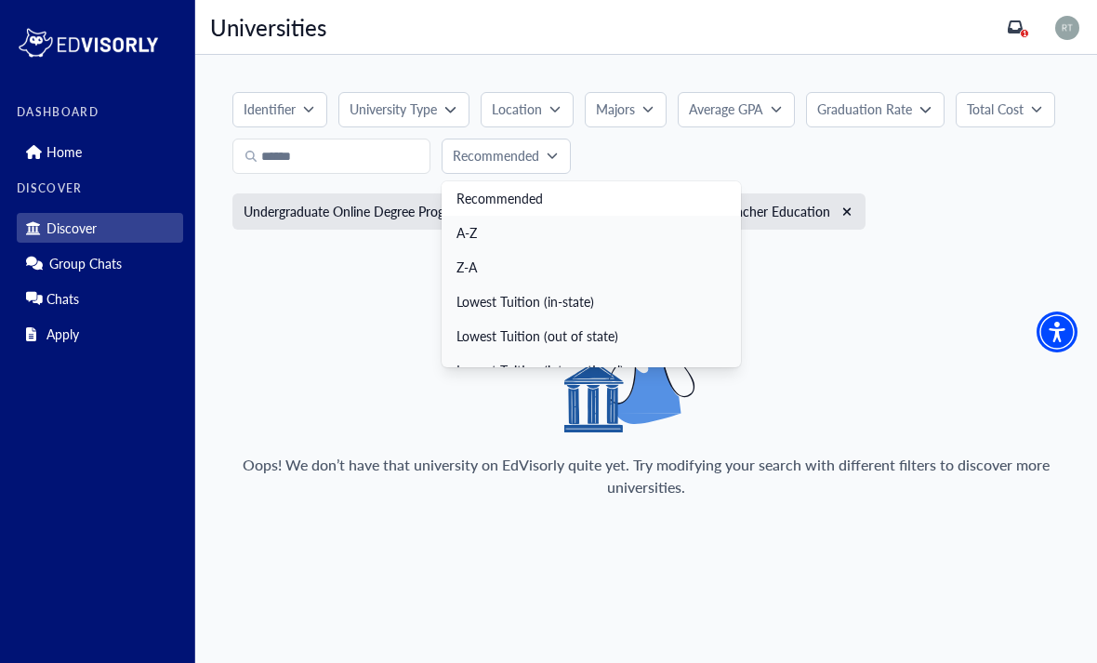
click at [603, 181] on link "Recommended" at bounding box center [590, 198] width 299 height 34
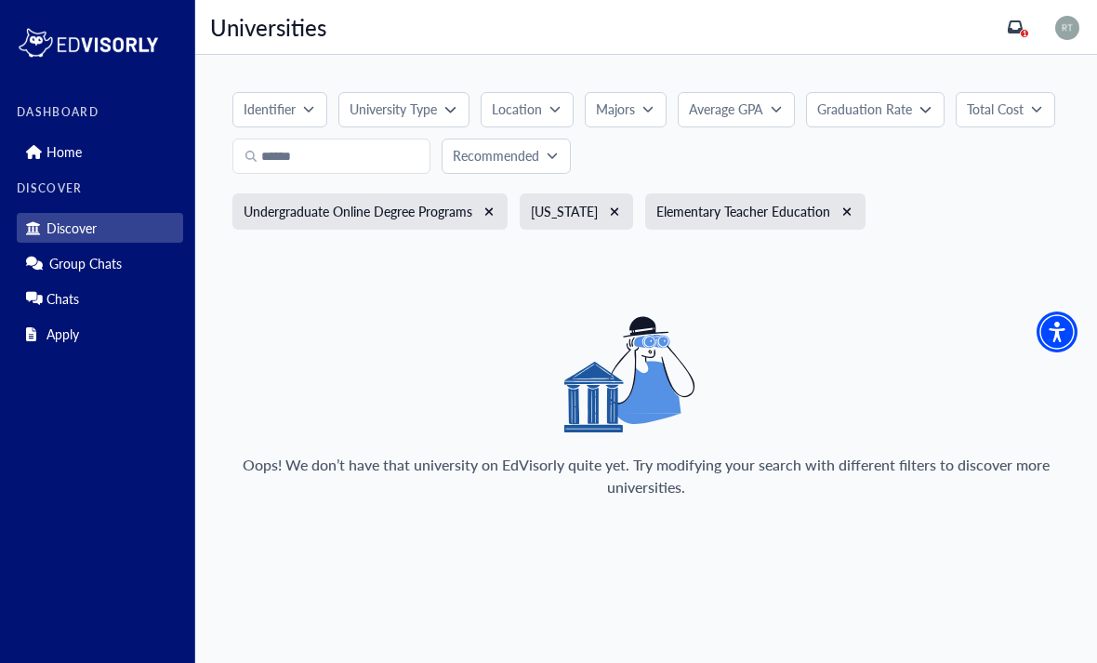
click at [78, 220] on p "Discover" at bounding box center [71, 228] width 50 height 16
click at [94, 214] on link "Discover" at bounding box center [100, 228] width 166 height 30
click at [1015, 33] on icon "inbox" at bounding box center [1014, 26] width 15 height 13
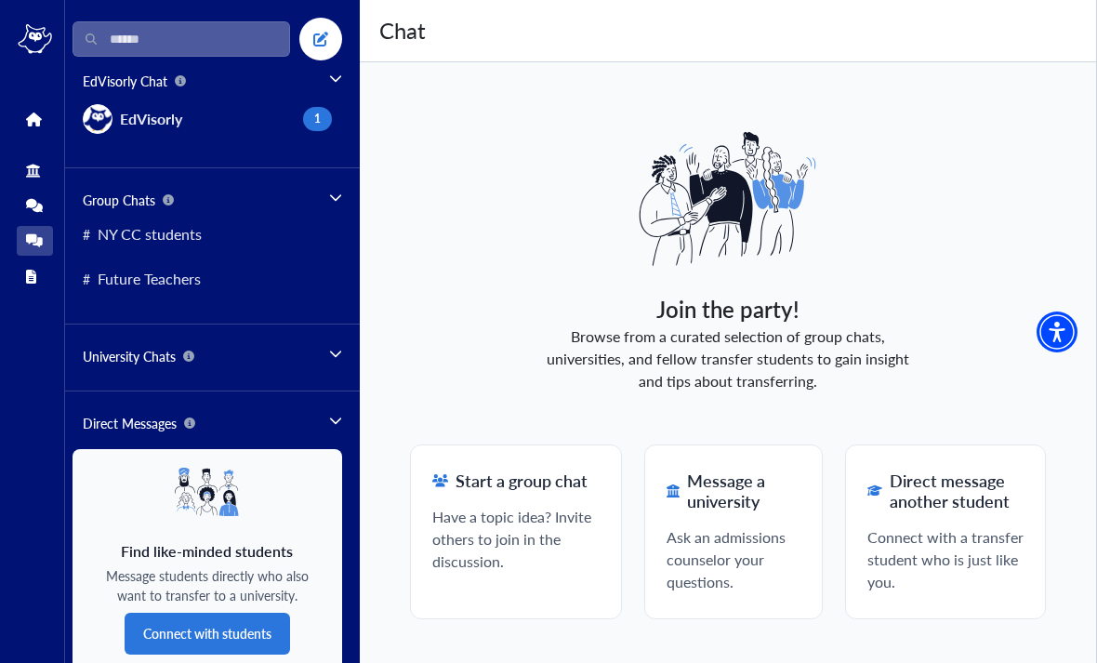
scroll to position [59, 0]
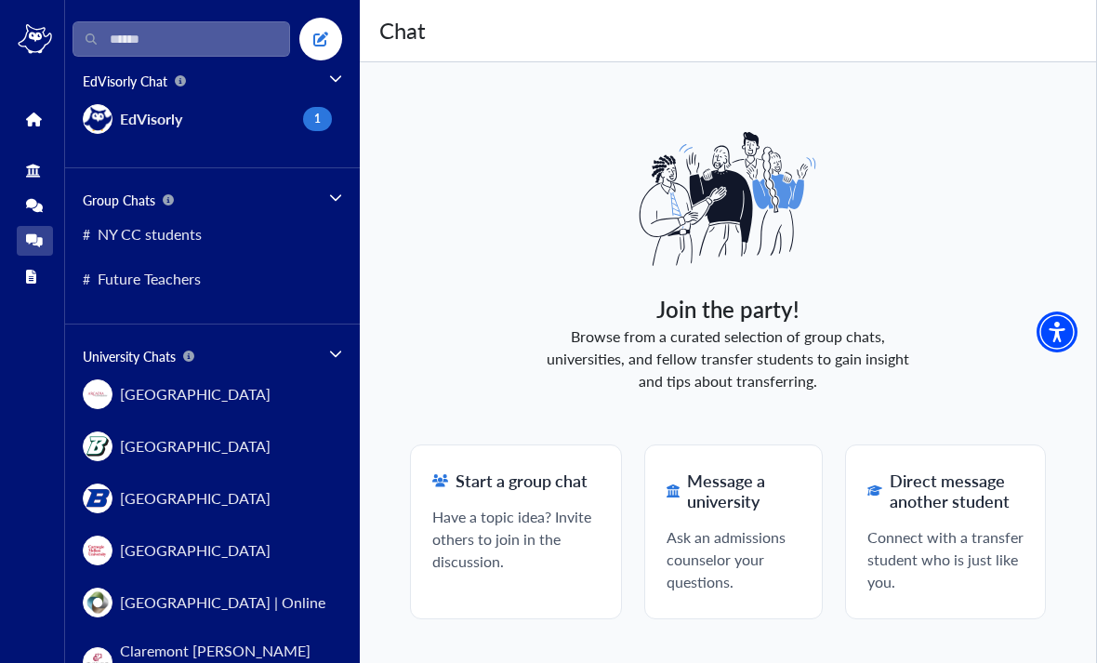
click at [880, 650] on div "Join the party! Browse from a curated selection of group chats, universities, a…" at bounding box center [728, 362] width 736 height 600
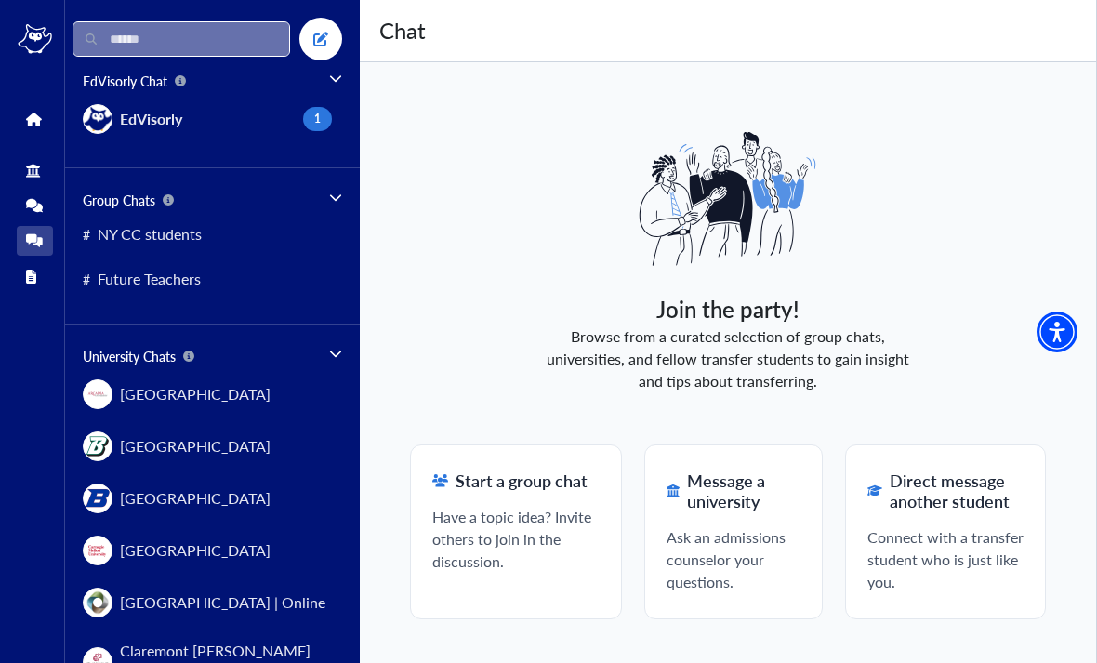
click at [225, 22] on input "Search" at bounding box center [180, 38] width 217 height 35
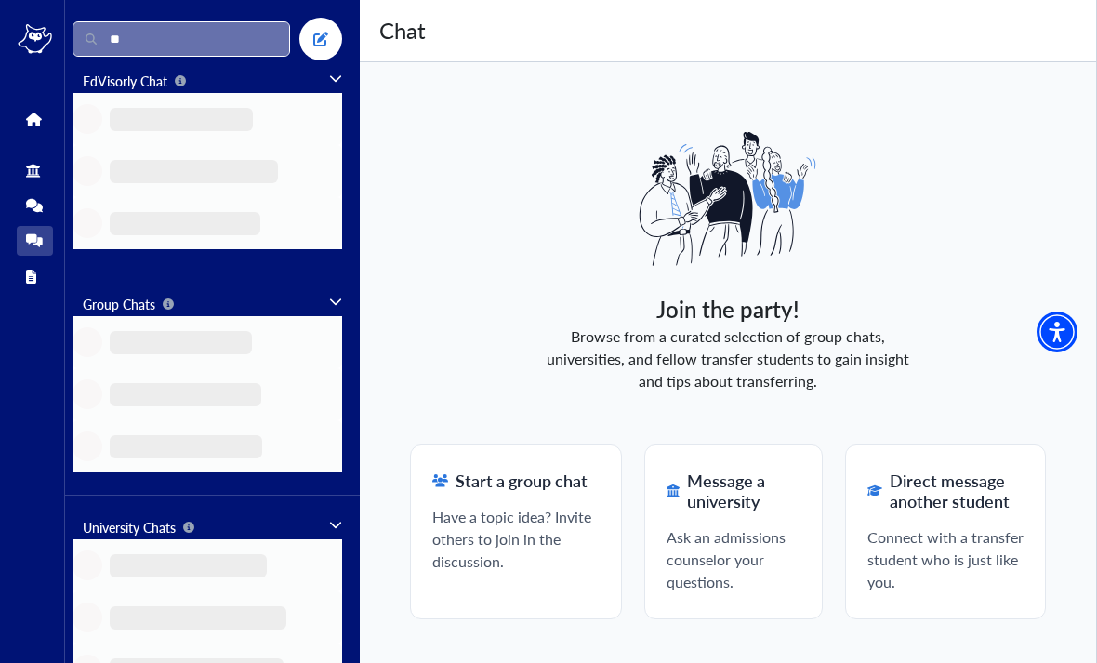
type input "***"
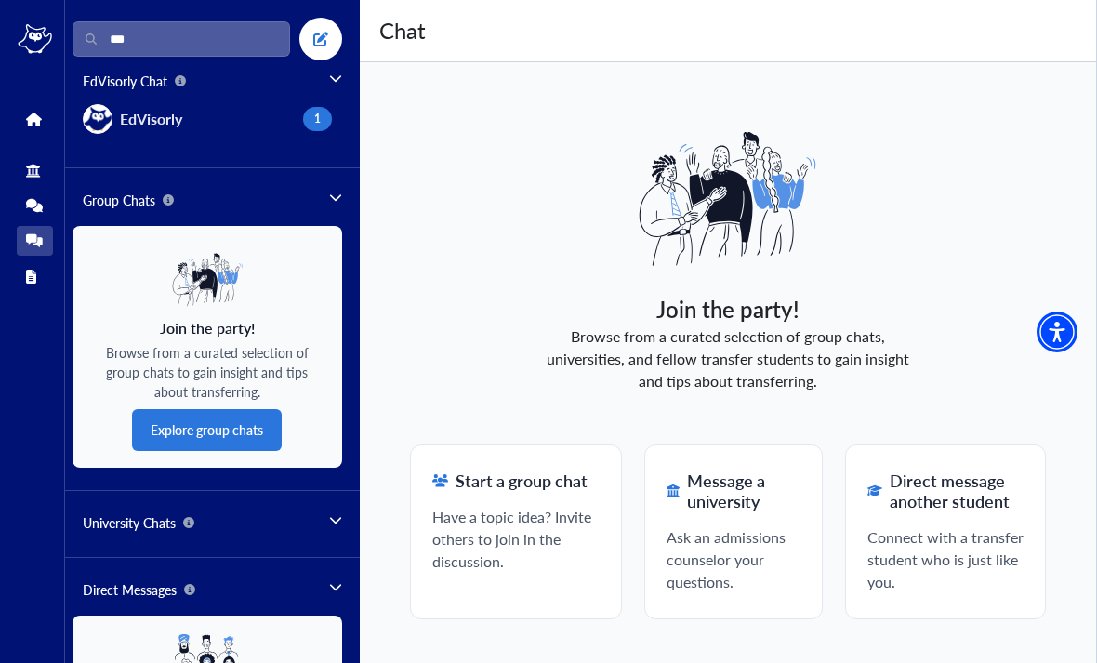
click at [34, 127] on link "Home" at bounding box center [35, 119] width 36 height 30
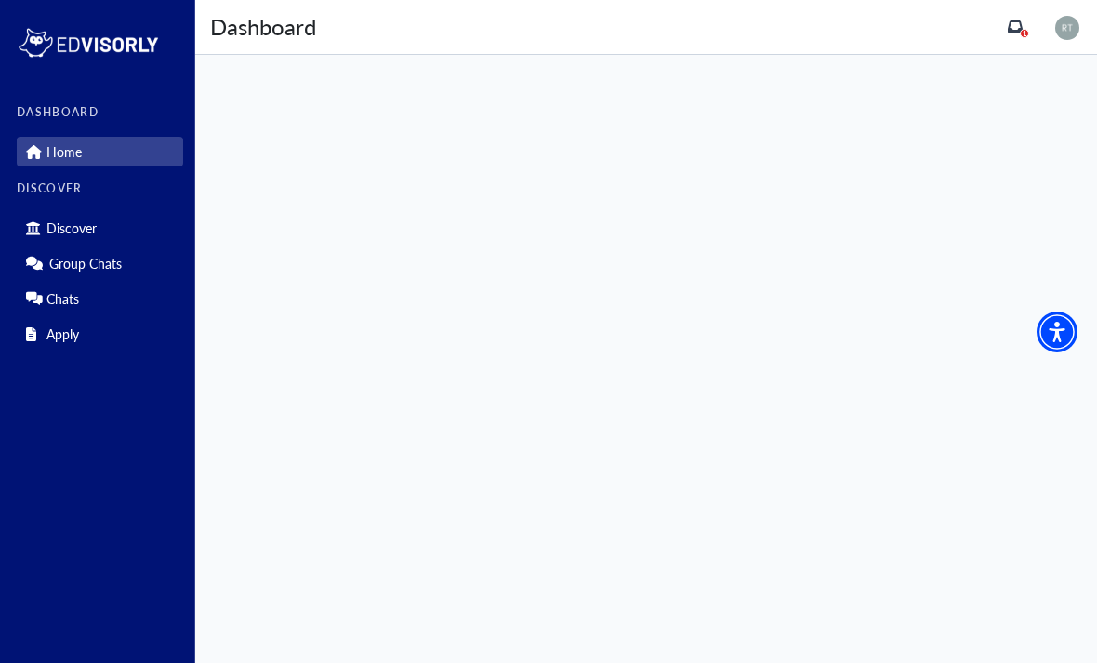
click at [46, 131] on div "Home" at bounding box center [100, 148] width 166 height 35
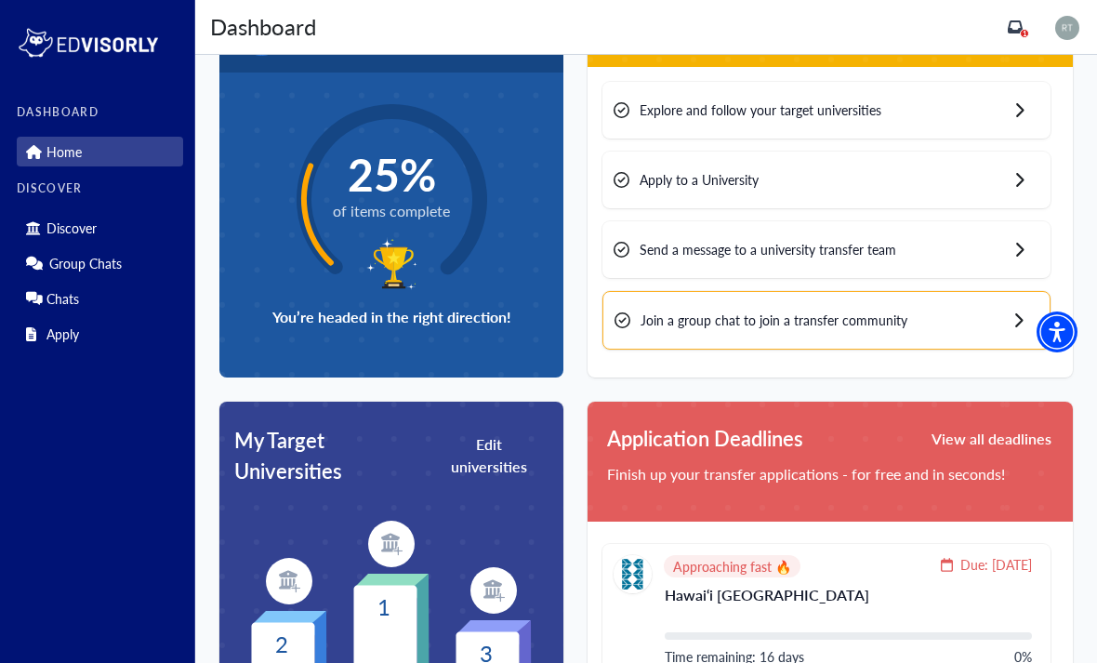
scroll to position [58, 0]
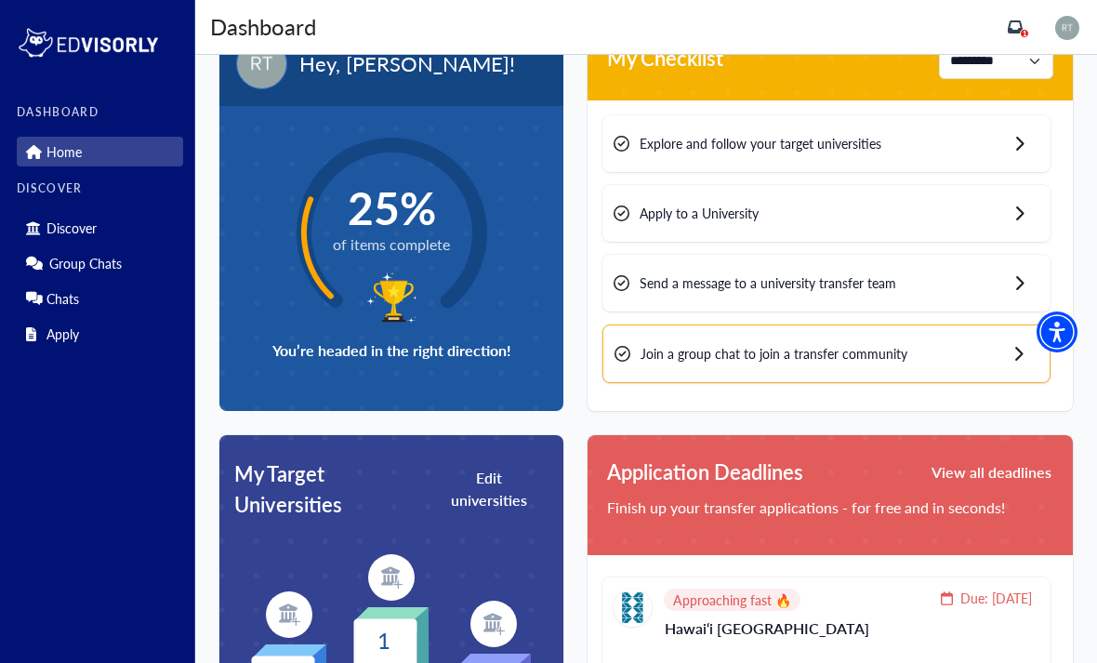
click at [433, 255] on span "of items complete" at bounding box center [391, 244] width 117 height 22
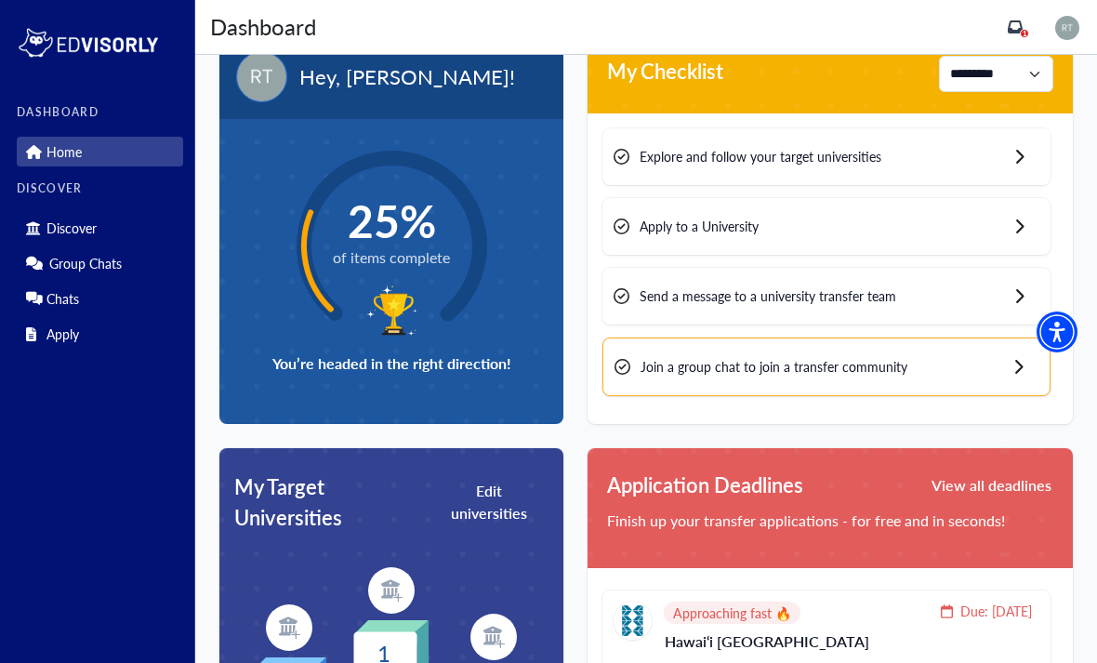
scroll to position [46, 0]
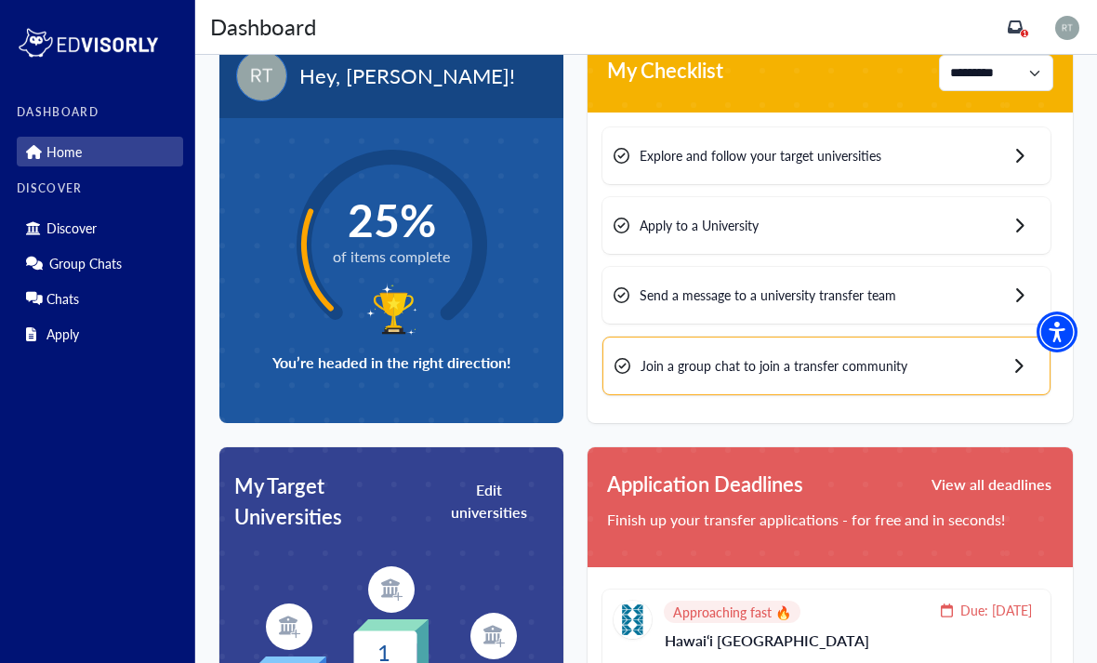
click at [440, 91] on div "Hey, [PERSON_NAME]!" at bounding box center [391, 75] width 344 height 85
click at [919, 133] on div "Explore and follow your target universities" at bounding box center [826, 155] width 448 height 57
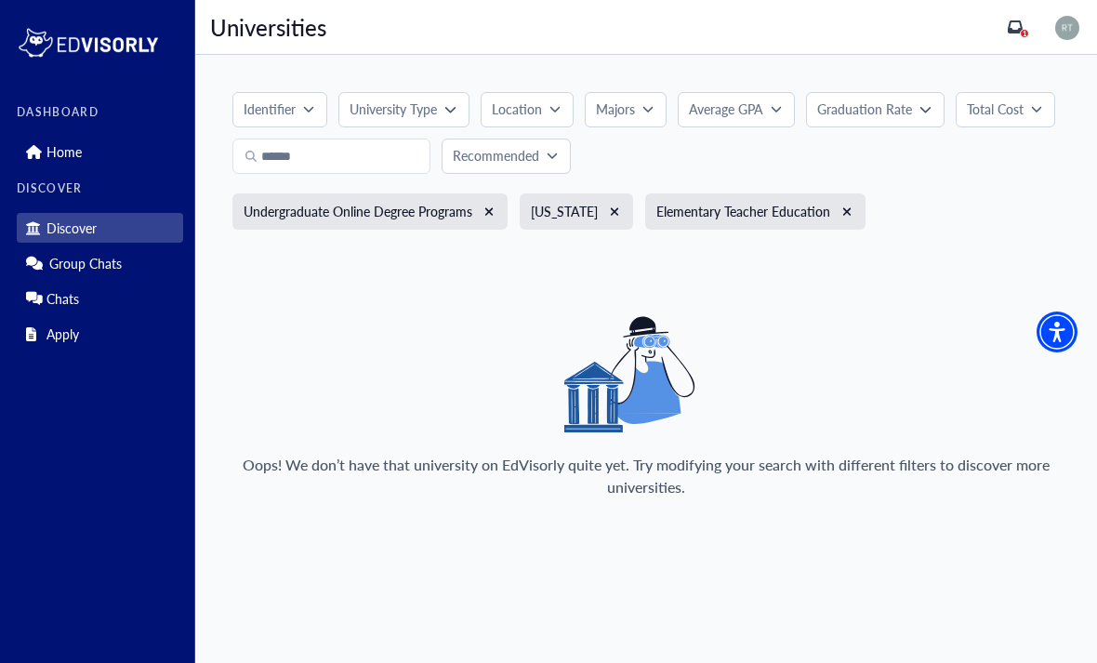
click at [839, 209] on button "xmark" at bounding box center [846, 211] width 15 height 15
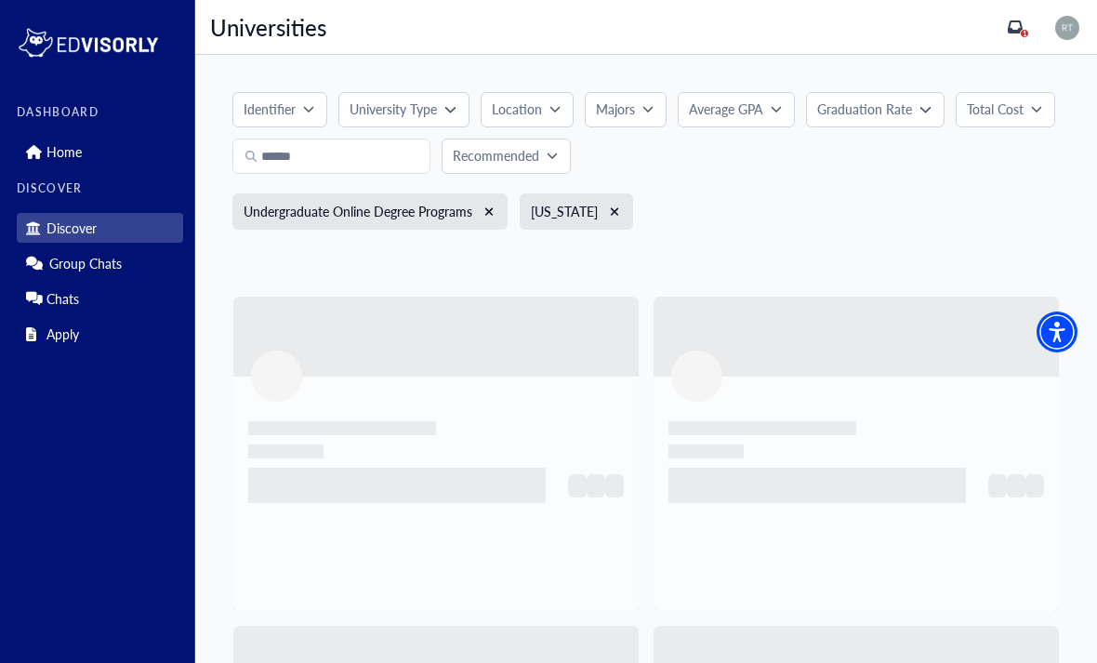
click at [610, 209] on button "xmark" at bounding box center [614, 211] width 15 height 15
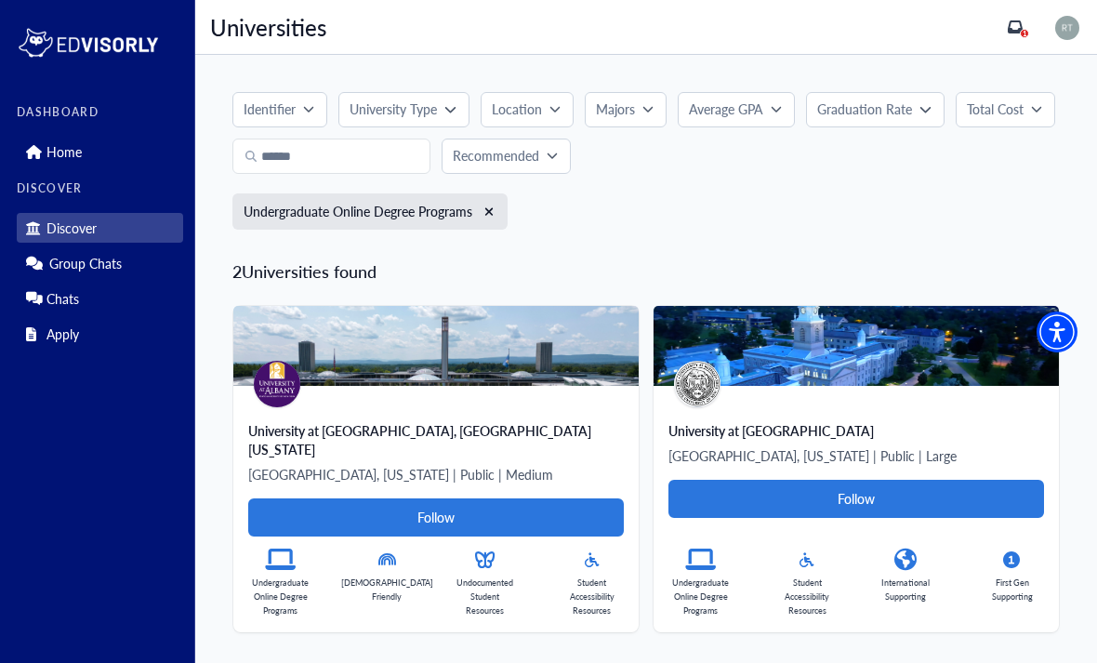
click at [483, 208] on button "xmark" at bounding box center [488, 211] width 15 height 15
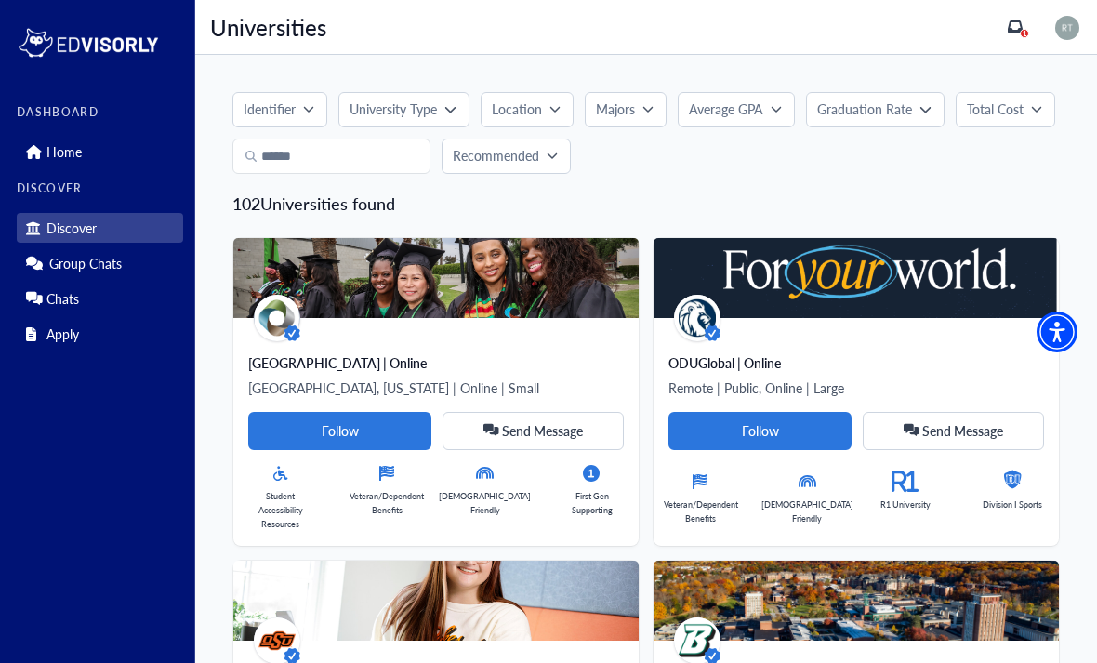
click at [510, 104] on p "Location" at bounding box center [517, 109] width 50 height 20
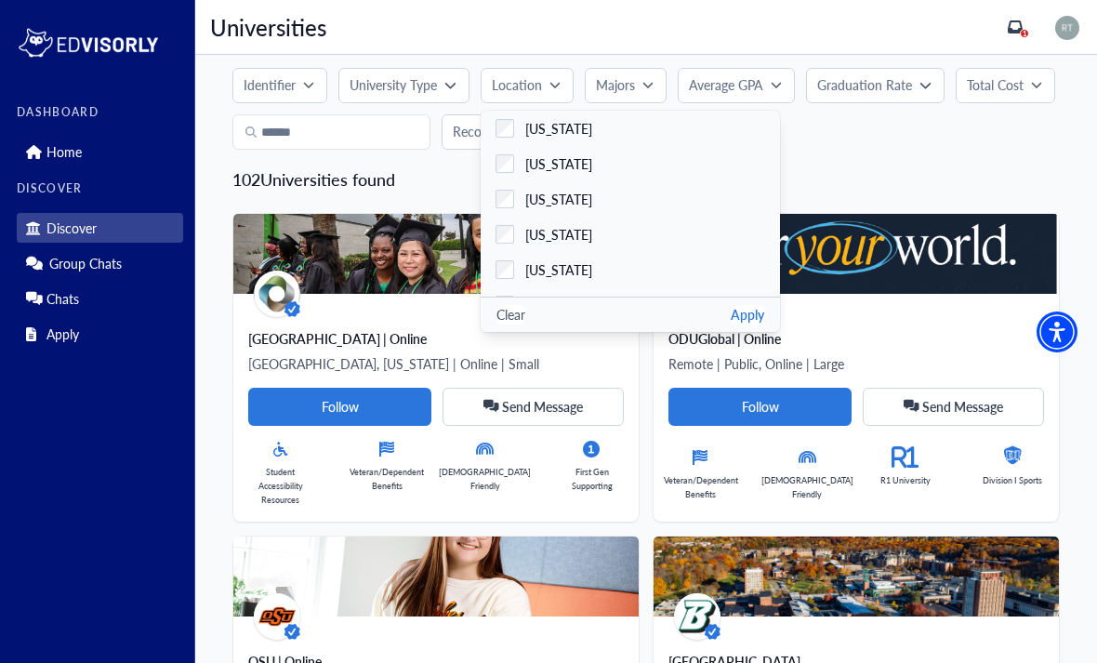
scroll to position [19, 0]
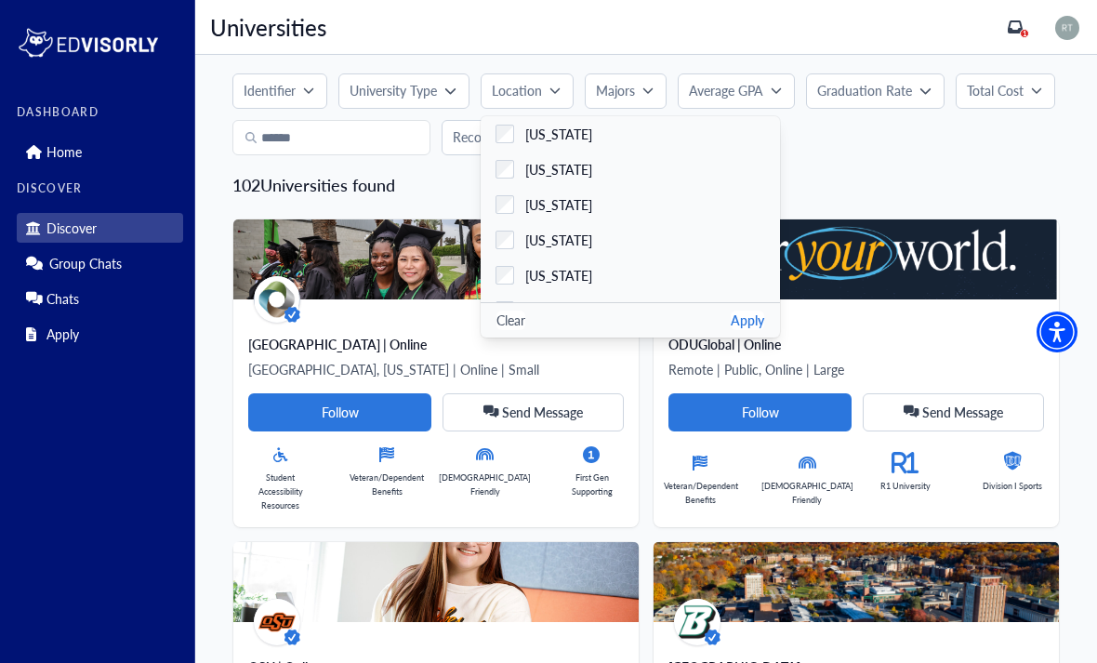
click at [447, 86] on icon "button" at bounding box center [449, 90] width 11 height 11
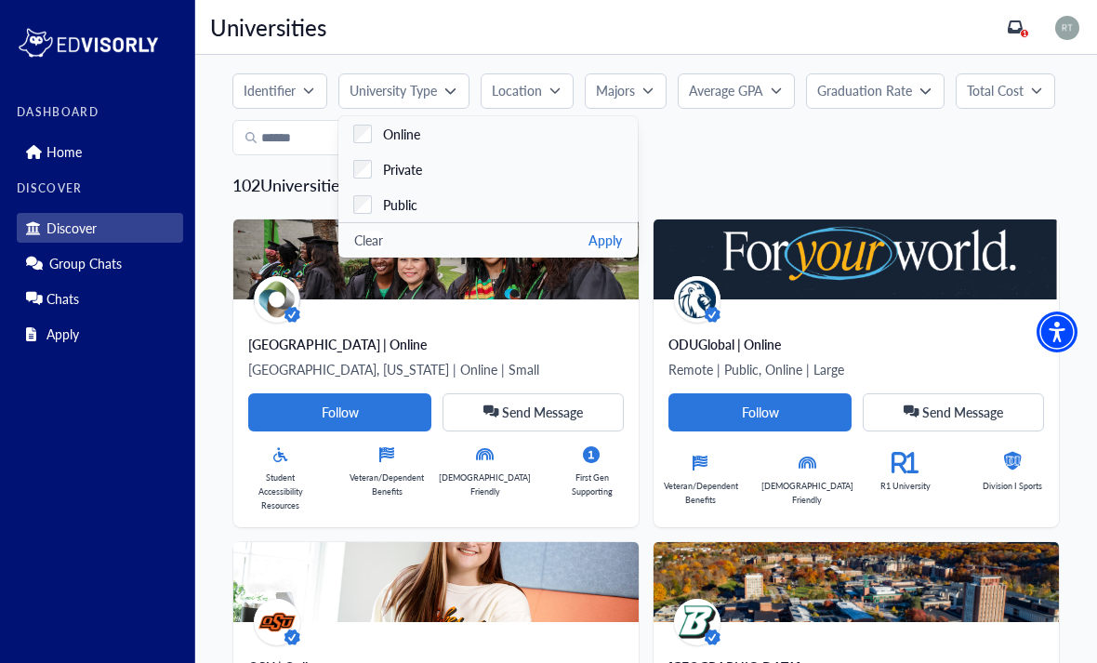
click at [447, 133] on label "Online" at bounding box center [487, 133] width 299 height 35
click at [625, 236] on div "Clear Apply" at bounding box center [487, 239] width 299 height 35
click at [608, 245] on button "Apply" at bounding box center [604, 240] width 33 height 20
